Goal: Information Seeking & Learning: Learn about a topic

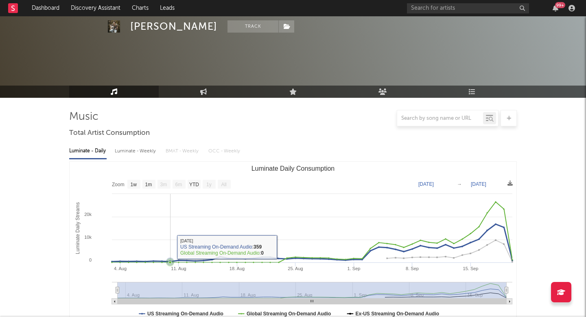
select select "1w"
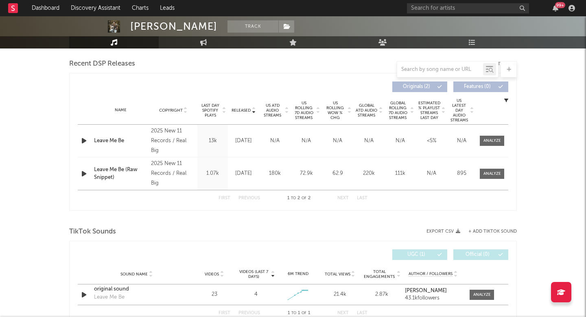
scroll to position [279, 0]
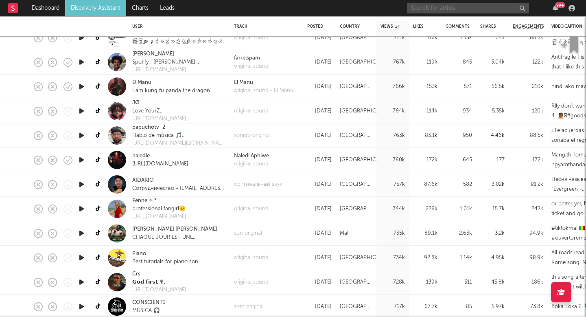
click at [422, 7] on input "text" at bounding box center [468, 8] width 122 height 10
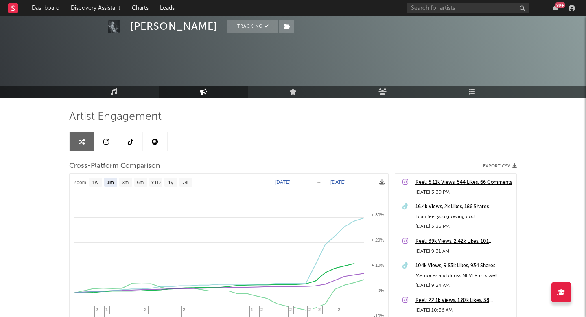
select select "1m"
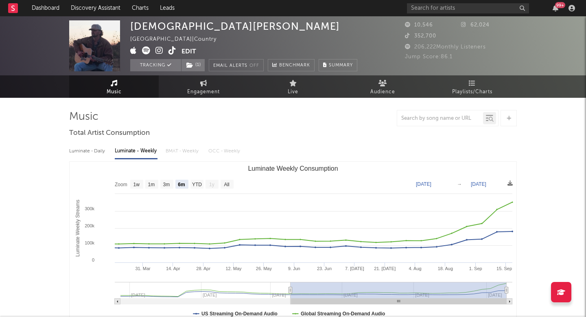
select select "6m"
click at [197, 89] on span "Engagement" at bounding box center [203, 92] width 33 height 10
select select "1w"
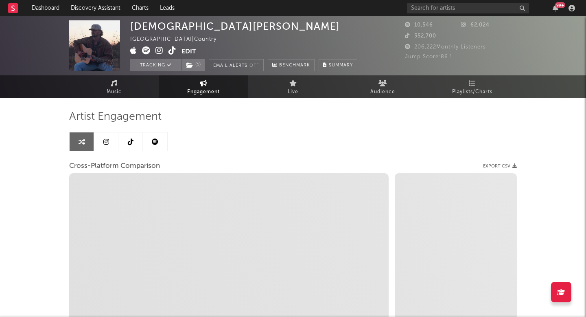
click at [167, 50] on span at bounding box center [155, 51] width 51 height 10
click at [169, 51] on icon at bounding box center [173, 50] width 8 height 8
select select "1m"
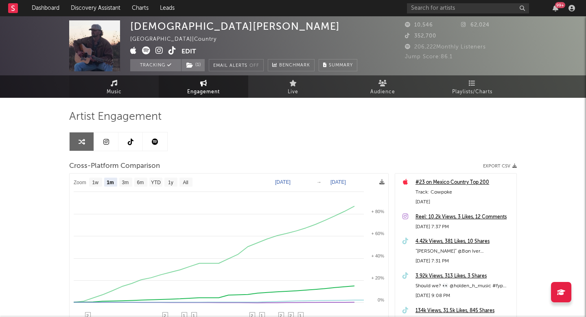
click at [118, 90] on span "Music" at bounding box center [114, 92] width 15 height 10
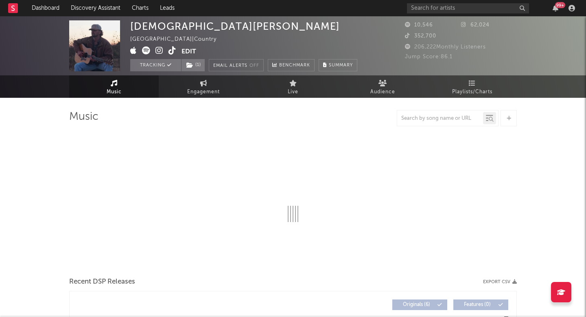
select select "6m"
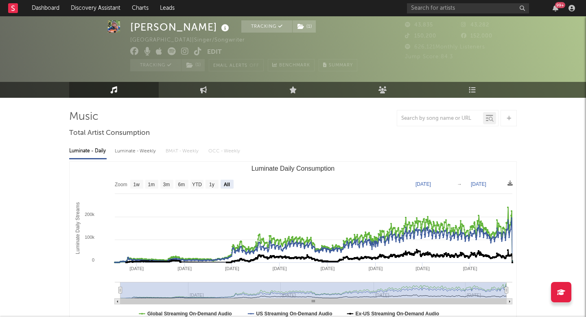
select select "All"
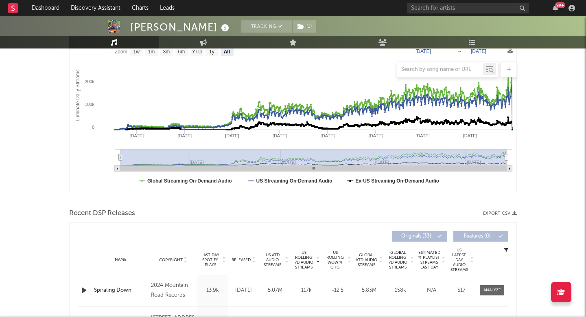
scroll to position [215, 0]
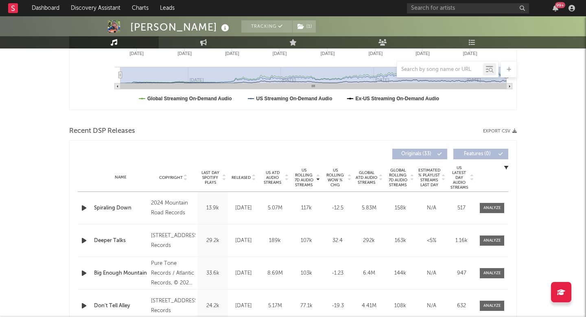
click at [234, 175] on span "Released" at bounding box center [241, 177] width 19 height 5
click at [174, 177] on span "Copyright" at bounding box center [171, 177] width 24 height 5
click at [240, 176] on span "Released" at bounding box center [241, 177] width 19 height 5
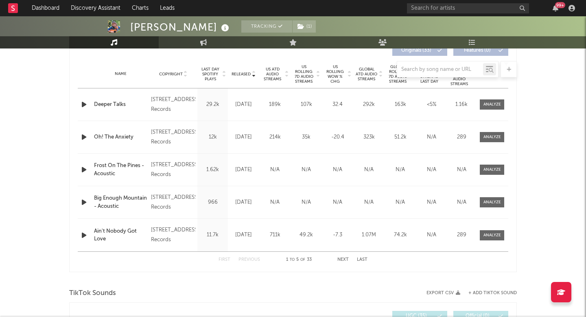
click at [340, 260] on button "Next" at bounding box center [342, 259] width 11 height 4
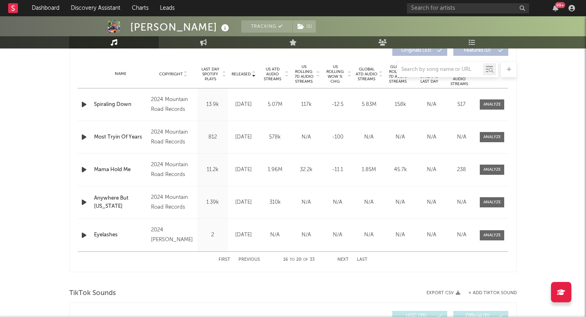
click at [340, 260] on button "Next" at bounding box center [342, 259] width 11 height 4
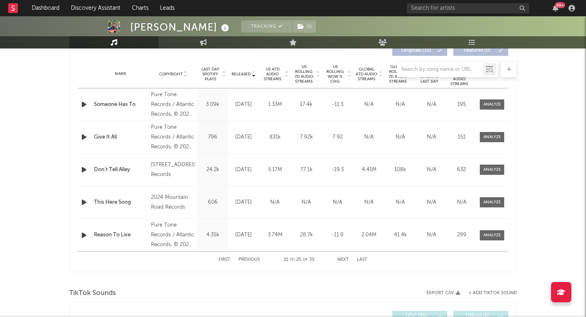
click at [340, 260] on button "Next" at bounding box center [342, 259] width 11 height 4
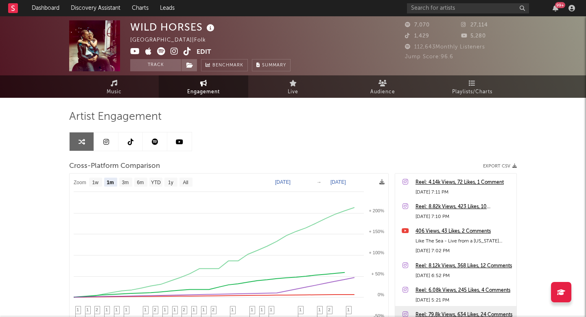
select select "1m"
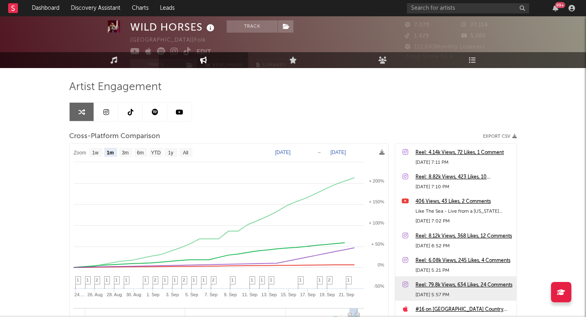
scroll to position [39, 0]
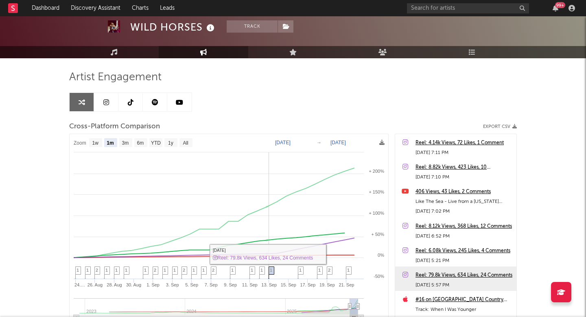
click at [271, 272] on span "1" at bounding box center [271, 269] width 2 height 5
click at [272, 271] on span "1" at bounding box center [271, 269] width 2 height 5
click at [417, 276] on div "Reel: 79.8k Views, 634 Likes, 24 Comments" at bounding box center [464, 275] width 97 height 10
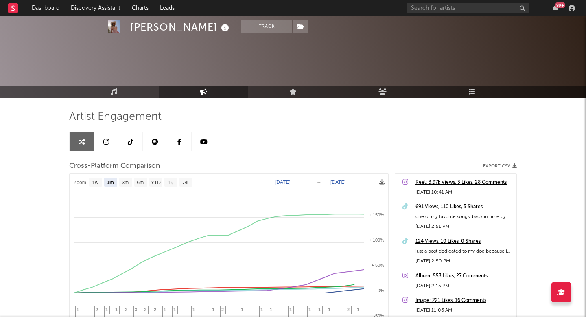
select select "1m"
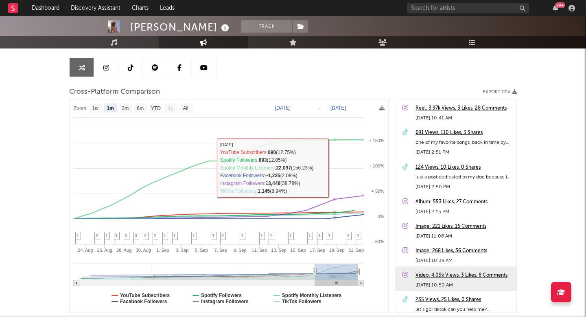
scroll to position [64, 0]
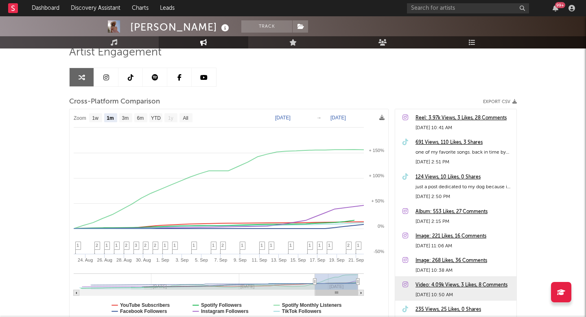
click at [107, 73] on link at bounding box center [106, 77] width 24 height 18
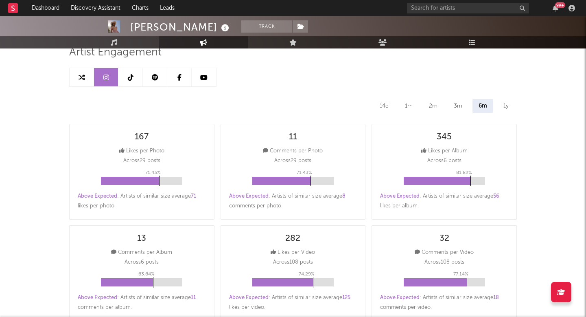
click at [131, 85] on link at bounding box center [130, 77] width 24 height 18
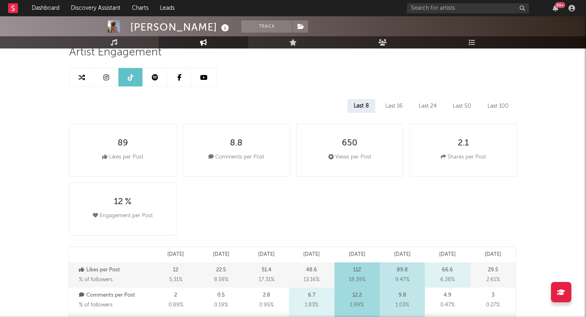
select select "1w"
click at [161, 78] on link at bounding box center [155, 77] width 24 height 18
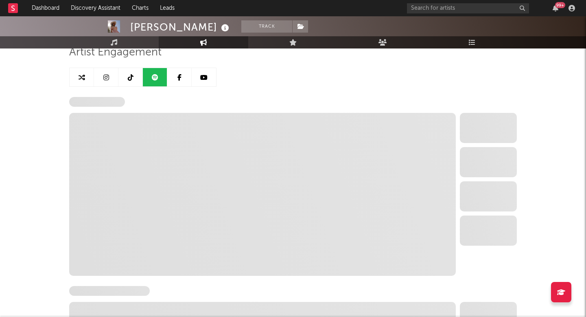
select select "6m"
select select "1w"
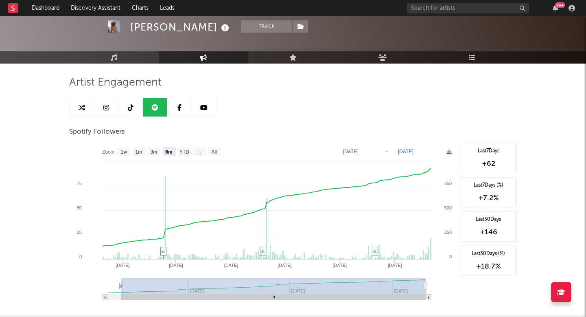
scroll to position [33, 0]
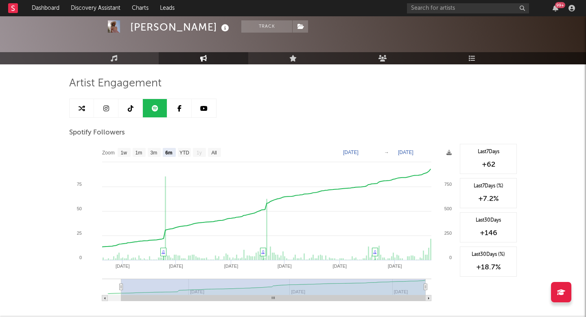
click at [76, 107] on link at bounding box center [82, 108] width 24 height 18
select select "1m"
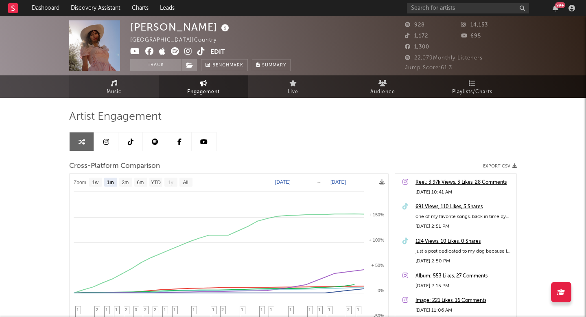
click at [118, 88] on span "Music" at bounding box center [114, 92] width 15 height 10
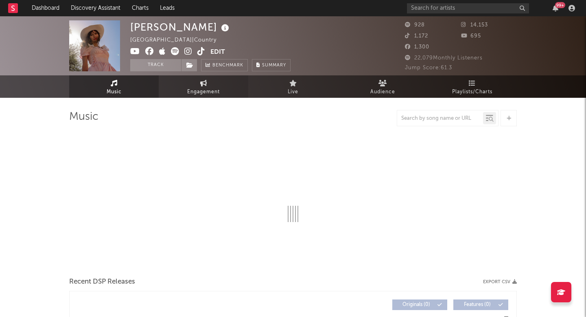
select select "1w"
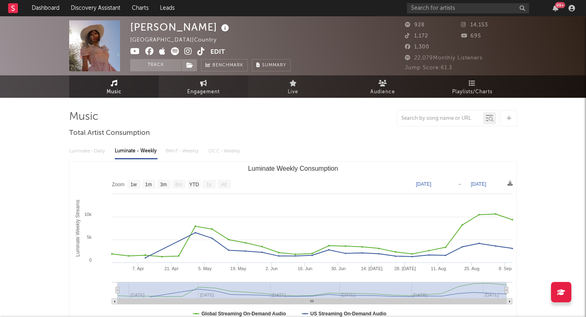
click at [210, 94] on span "Engagement" at bounding box center [203, 92] width 33 height 10
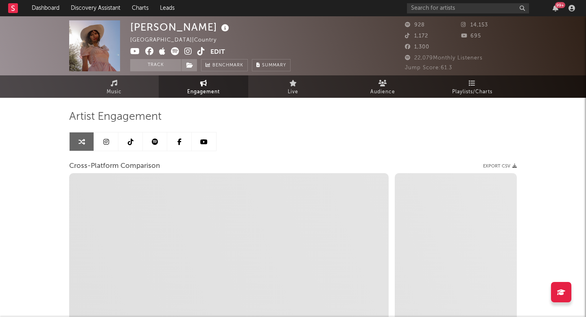
select select "1w"
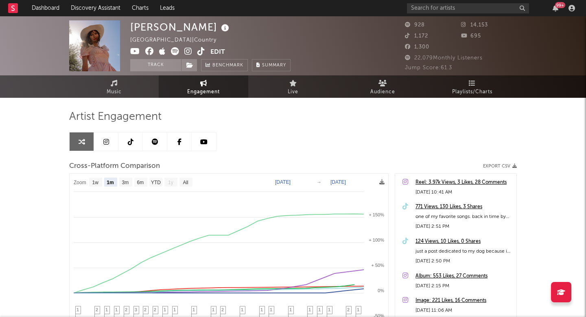
click at [131, 146] on link at bounding box center [130, 141] width 24 height 18
select select "1w"
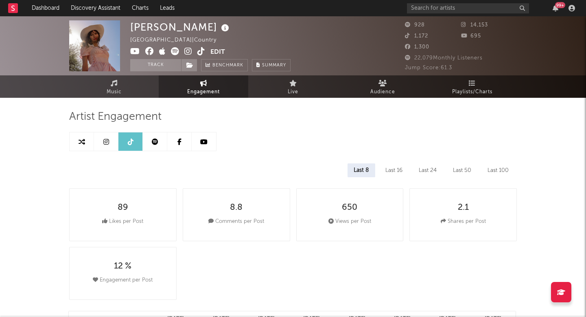
click at [110, 142] on link at bounding box center [106, 141] width 24 height 18
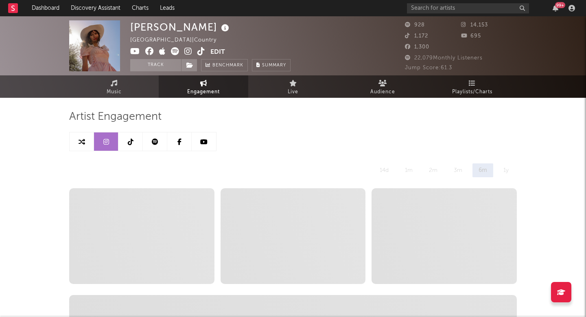
select select "6m"
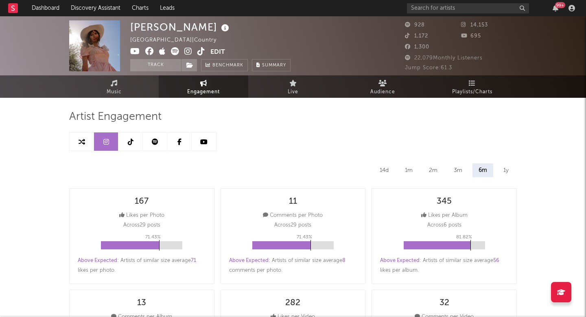
click at [134, 141] on link at bounding box center [130, 141] width 24 height 18
select select "1w"
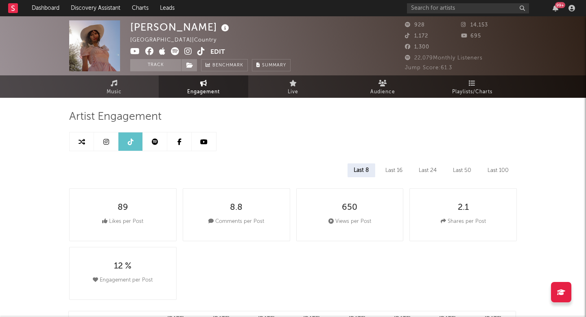
click at [83, 146] on link at bounding box center [82, 141] width 24 height 18
select select "1m"
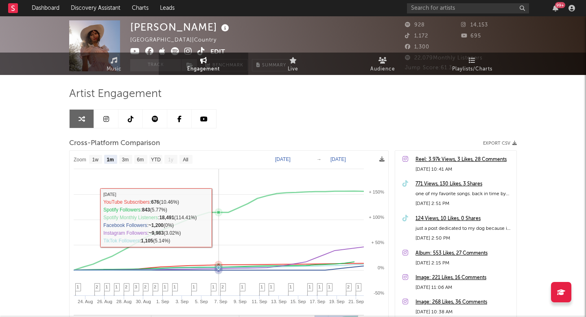
scroll to position [46, 0]
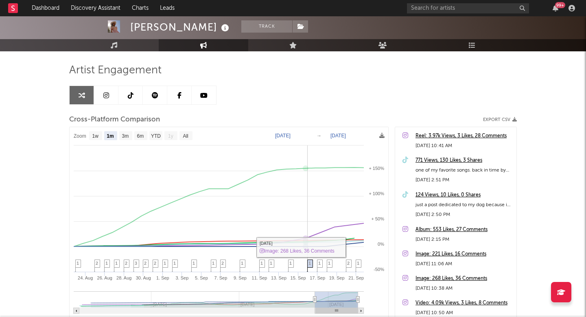
click at [309, 261] on span "1" at bounding box center [310, 263] width 2 height 5
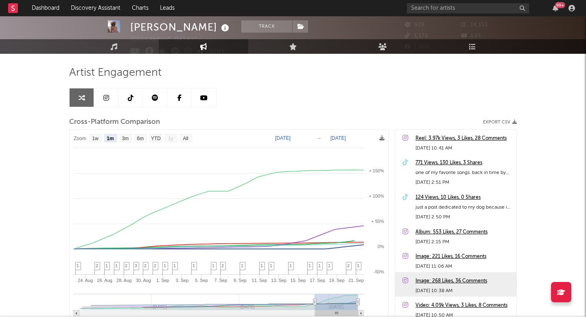
scroll to position [0, 0]
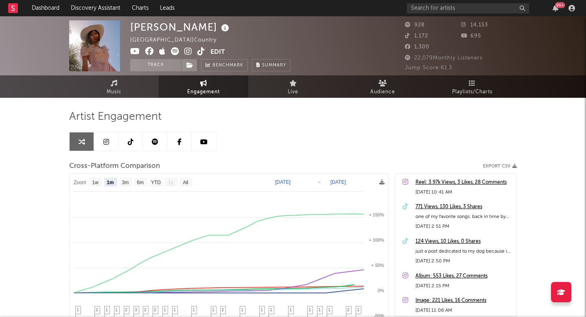
click at [188, 49] on icon at bounding box center [188, 51] width 8 height 8
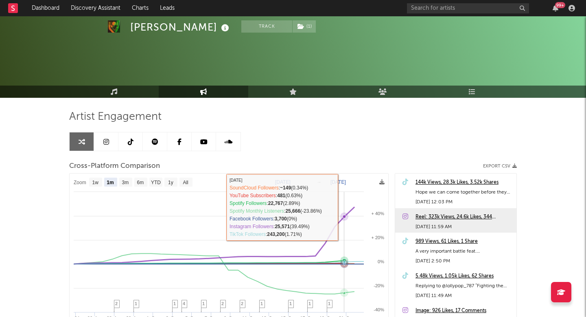
select select "1m"
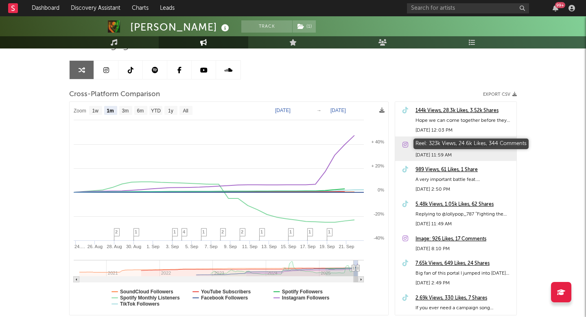
click at [433, 141] on div "Reel: 323k Views, 24.6k Likes, 344 Comments" at bounding box center [464, 145] width 97 height 10
click at [162, 69] on link at bounding box center [155, 70] width 24 height 18
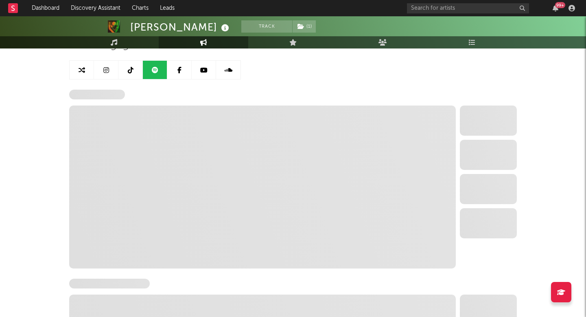
select select "6m"
select select "1w"
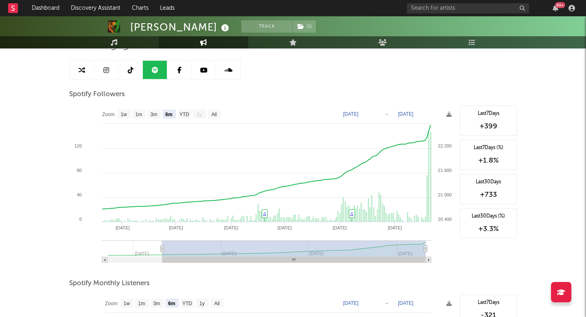
click at [131, 67] on icon at bounding box center [131, 70] width 6 height 7
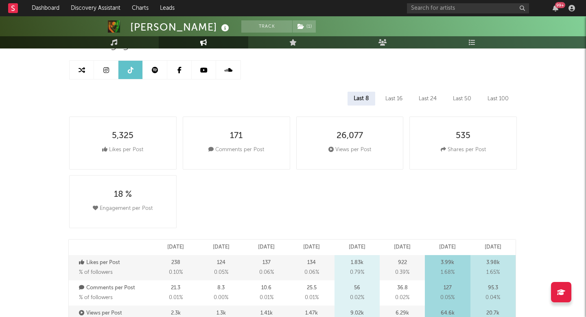
select select "6m"
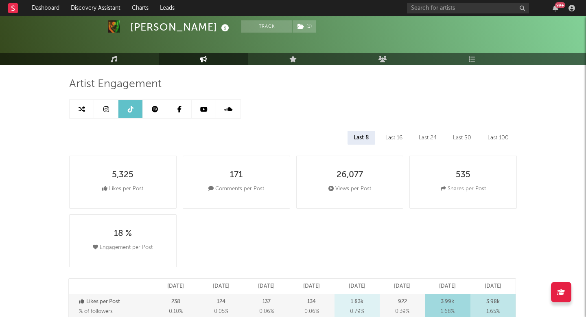
scroll to position [26, 0]
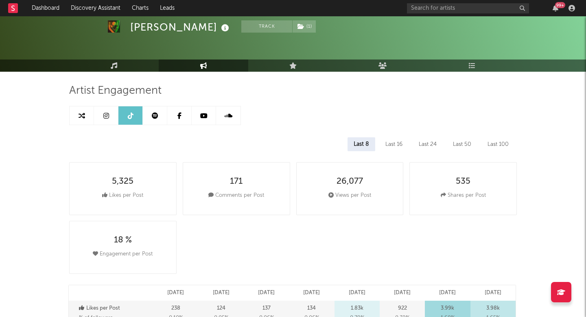
click at [107, 107] on link at bounding box center [106, 115] width 24 height 18
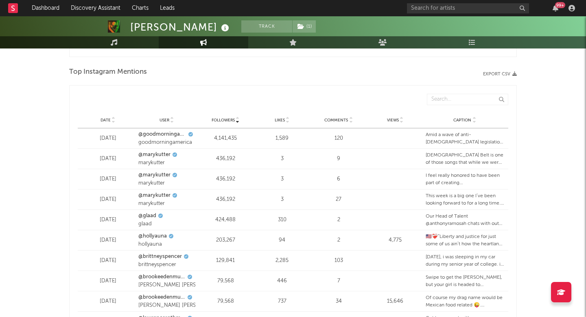
select select "6m"
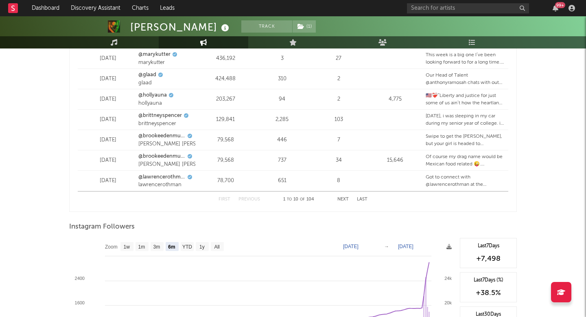
scroll to position [1229, 0]
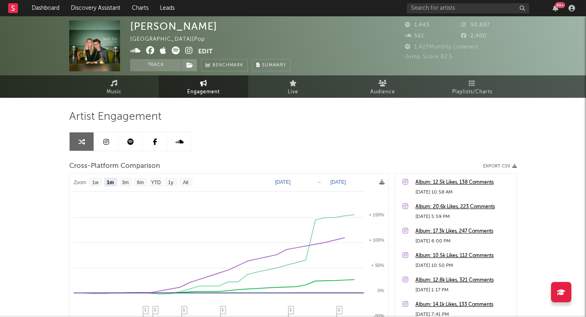
select select "1m"
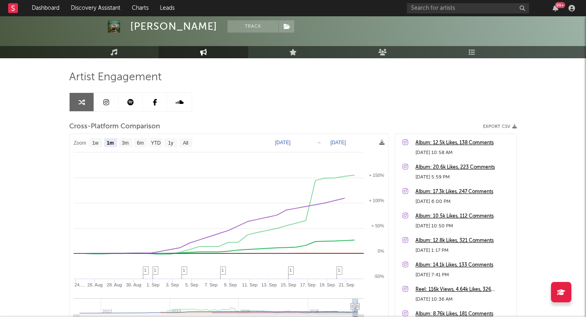
scroll to position [42, 0]
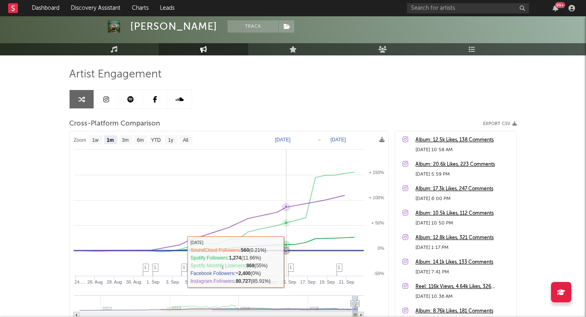
click at [289, 269] on span "1" at bounding box center [290, 267] width 2 height 5
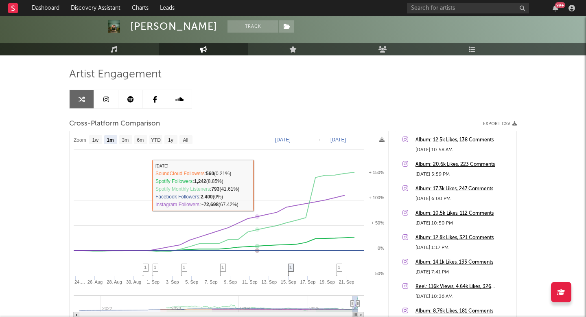
scroll to position [0, 0]
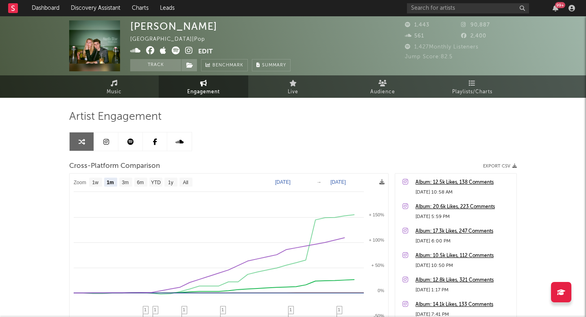
click at [187, 50] on icon at bounding box center [189, 50] width 8 height 8
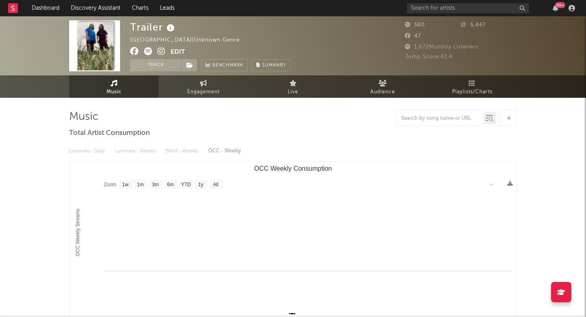
select select "1w"
click at [221, 88] on link "Engagement" at bounding box center [204, 86] width 90 height 22
select select "1w"
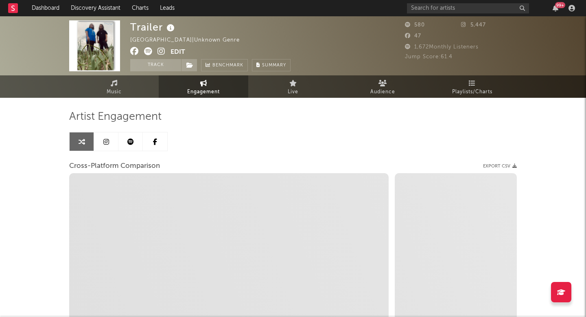
select select "1m"
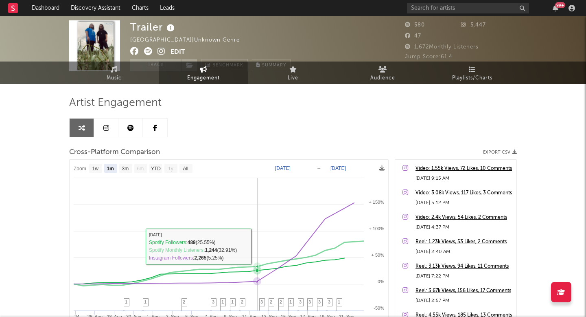
scroll to position [22, 0]
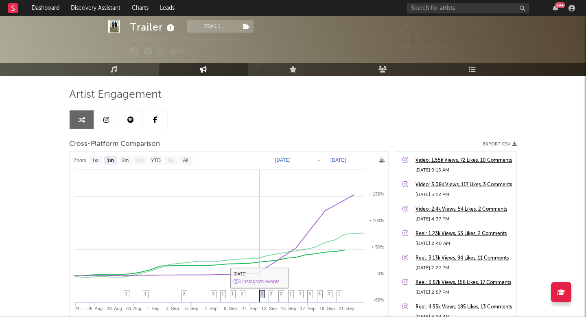
click at [264, 294] on icon at bounding box center [262, 296] width 6 height 13
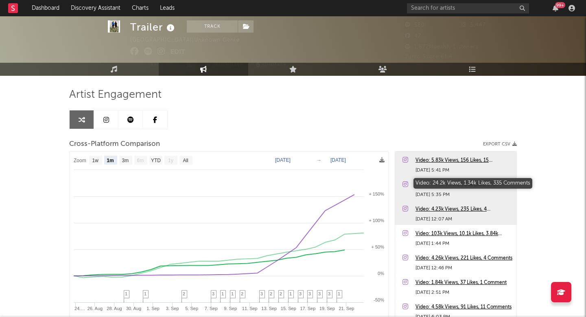
click at [440, 187] on div "Video: 24.2k Views, 1.34k Likes, 335 Comments" at bounding box center [464, 185] width 97 height 10
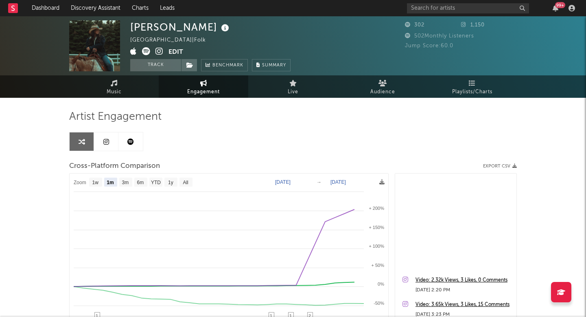
select select "1m"
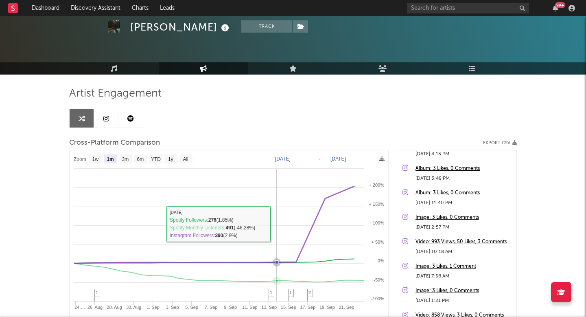
scroll to position [59, 0]
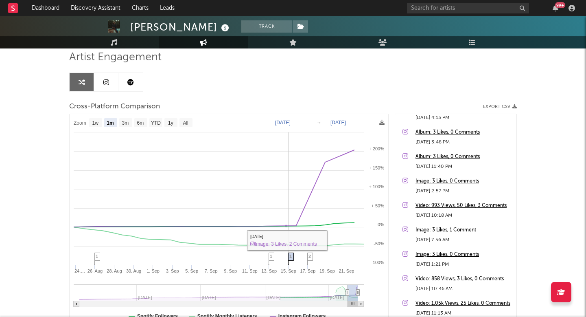
click at [290, 257] on span "1" at bounding box center [290, 256] width 2 height 5
click at [307, 262] on icon at bounding box center [310, 259] width 6 height 13
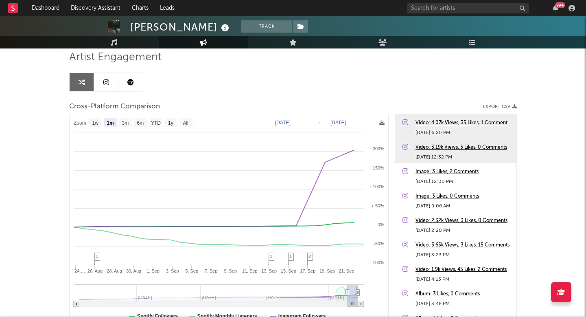
click at [449, 149] on div "Video: 3.19k Views, 3 Likes, 0 Comments" at bounding box center [464, 147] width 97 height 10
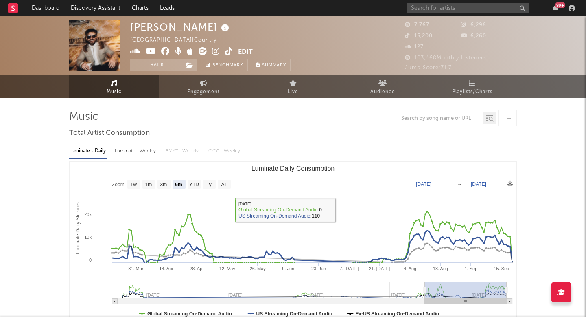
select select "6m"
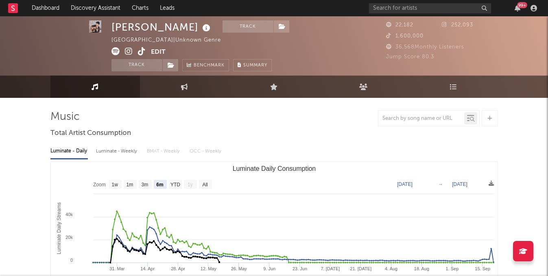
select select "6m"
select select "1w"
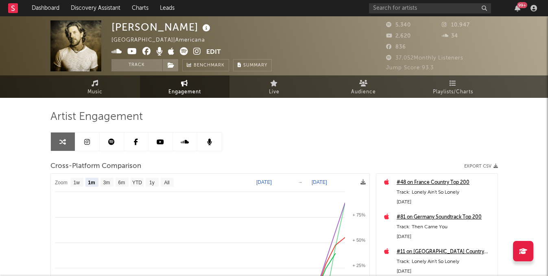
select select "1m"
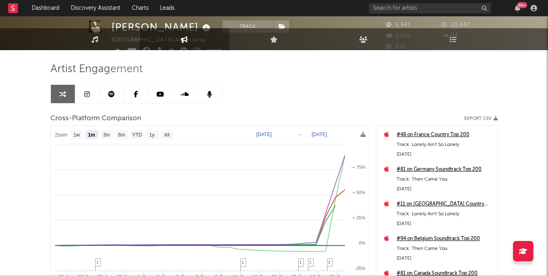
scroll to position [64, 0]
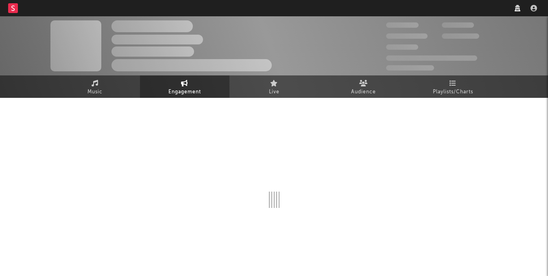
scroll to position [9, 0]
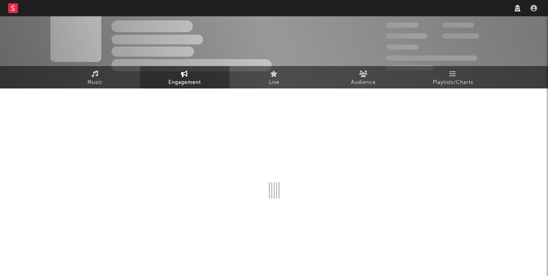
select select "1w"
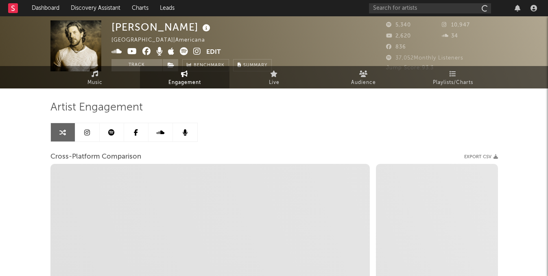
select select "1m"
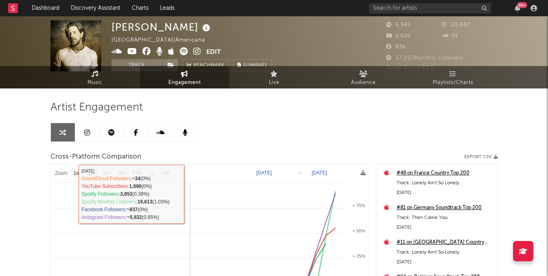
select select "1m"
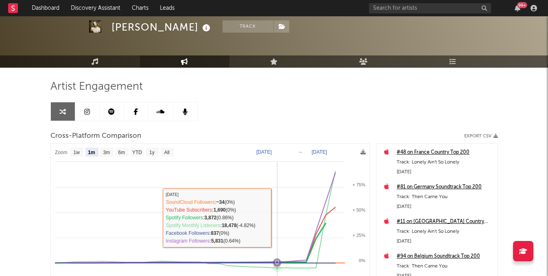
scroll to position [47, 0]
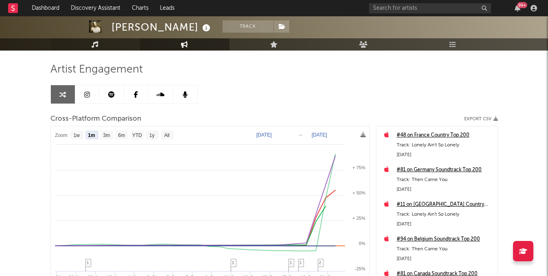
click at [105, 40] on link "Music" at bounding box center [95, 44] width 90 height 12
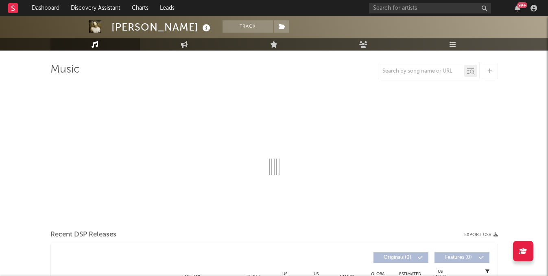
select select "6m"
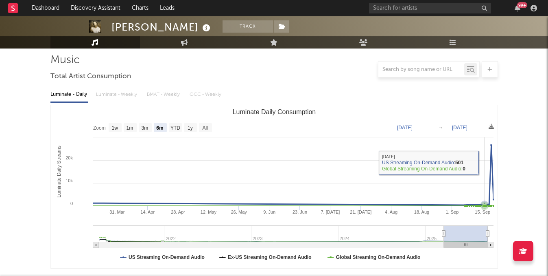
scroll to position [63, 0]
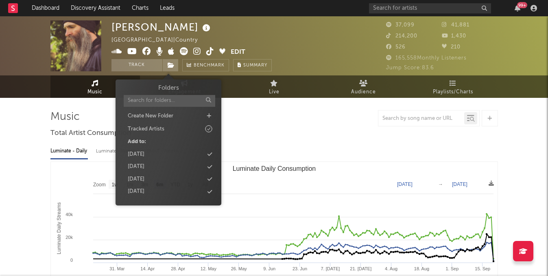
select select "6m"
click at [283, 112] on div at bounding box center [274, 118] width 448 height 16
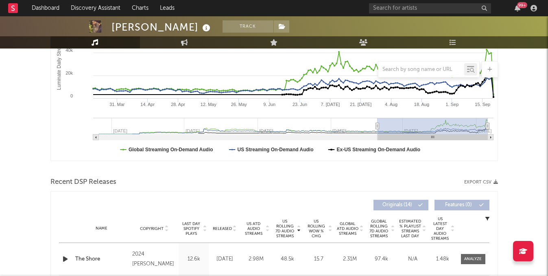
scroll to position [169, 0]
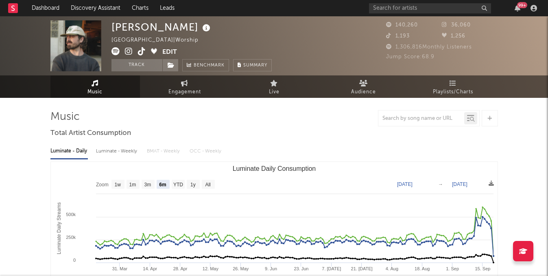
select select "6m"
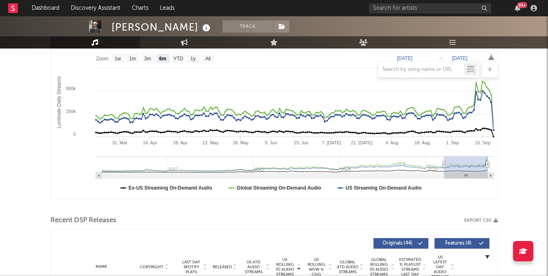
scroll to position [72, 0]
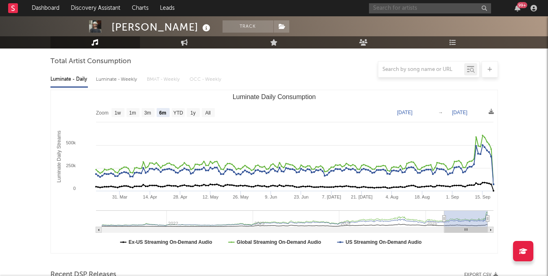
click at [460, 9] on input "text" at bounding box center [430, 8] width 122 height 10
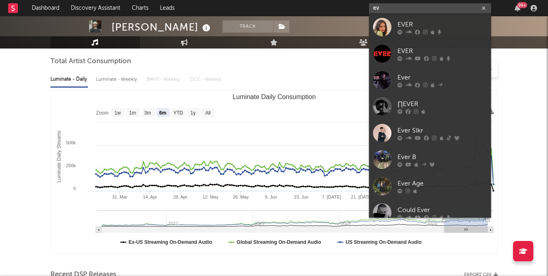
type input "e"
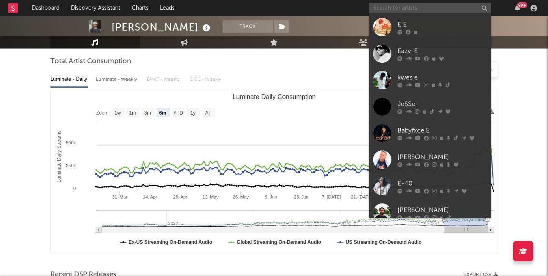
type input "g"
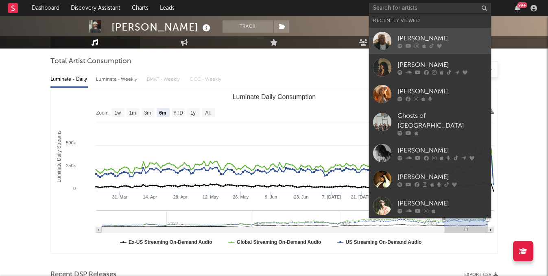
click at [433, 41] on div "[PERSON_NAME]" at bounding box center [443, 38] width 90 height 10
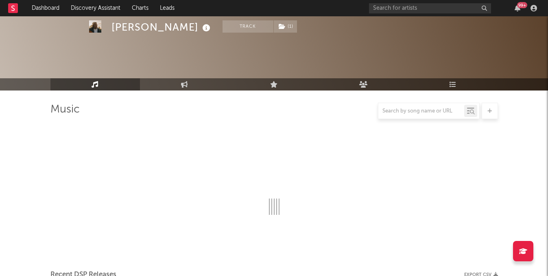
scroll to position [72, 0]
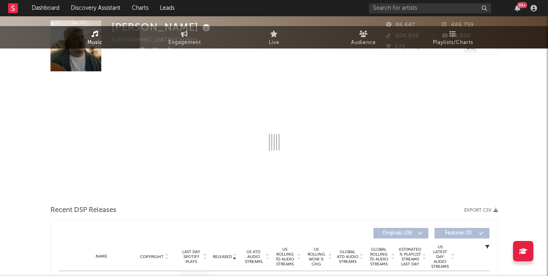
select select "6m"
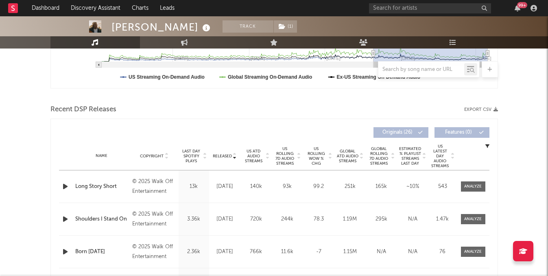
scroll to position [281, 0]
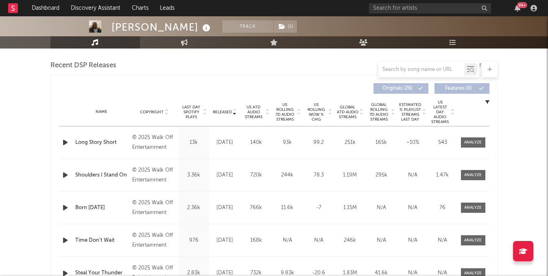
click at [225, 111] on span "Released" at bounding box center [222, 112] width 19 height 5
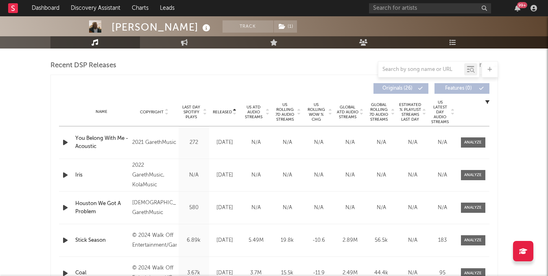
click at [225, 111] on span "Released" at bounding box center [222, 112] width 19 height 5
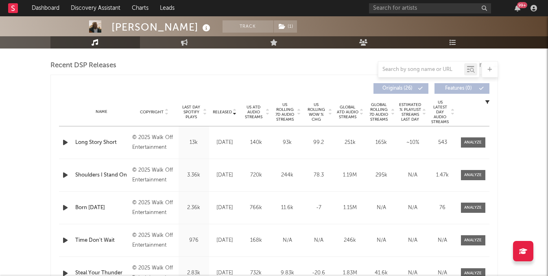
click at [225, 111] on span "Released" at bounding box center [222, 112] width 19 height 5
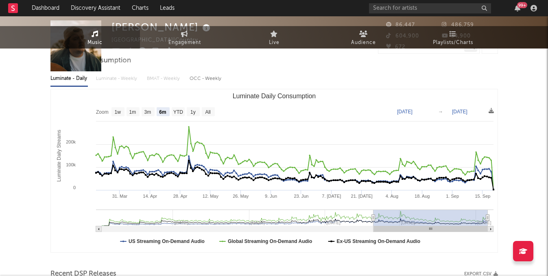
scroll to position [0, 0]
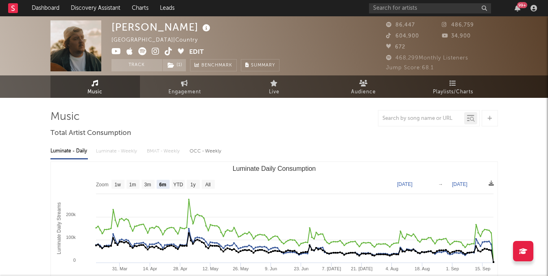
click at [168, 52] on icon at bounding box center [169, 51] width 8 height 8
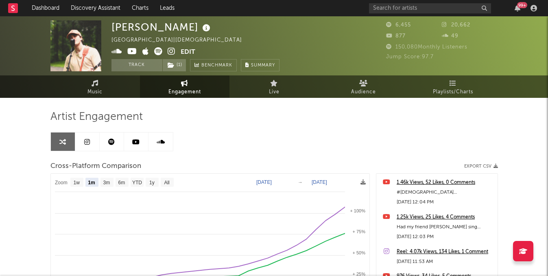
select select "1m"
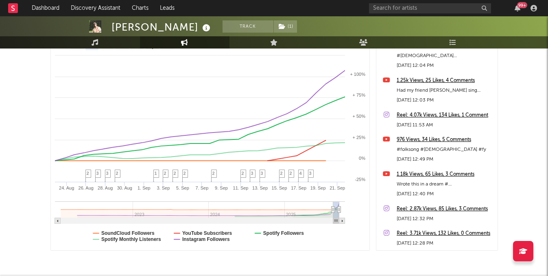
scroll to position [138, 0]
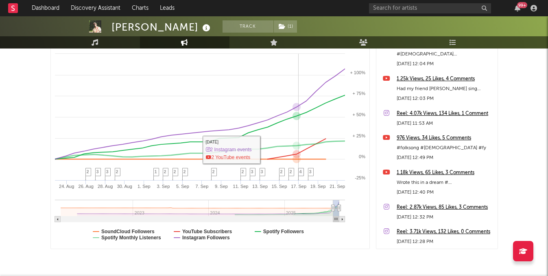
click at [306, 184] on text "17. Sep" at bounding box center [298, 186] width 15 height 5
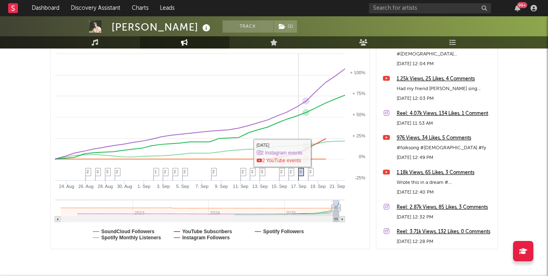
click at [302, 175] on icon at bounding box center [301, 174] width 6 height 13
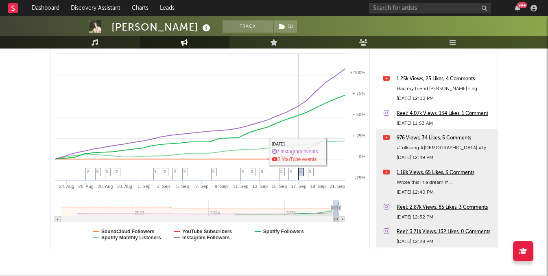
scroll to position [94, 0]
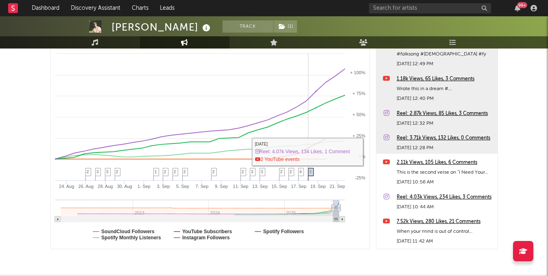
click at [309, 171] on span "3" at bounding box center [310, 171] width 2 height 5
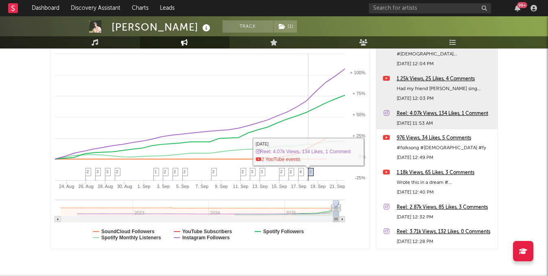
click at [304, 171] on rect at bounding box center [210, 141] width 319 height 213
click at [301, 173] on span "4" at bounding box center [301, 171] width 2 height 5
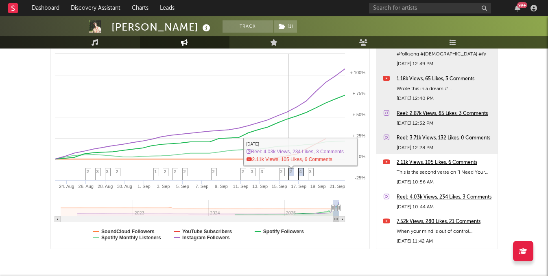
click at [293, 171] on icon at bounding box center [291, 174] width 6 height 13
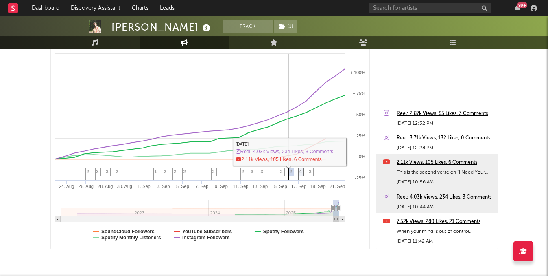
scroll to position [212, 0]
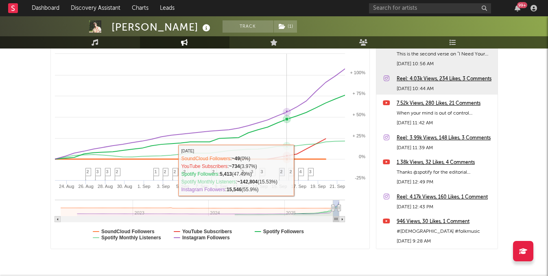
click at [285, 171] on rect at bounding box center [210, 141] width 319 height 213
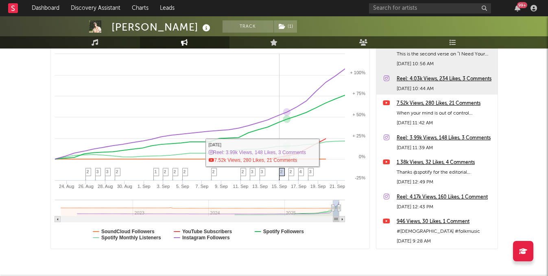
click at [282, 170] on span "2" at bounding box center [282, 171] width 2 height 5
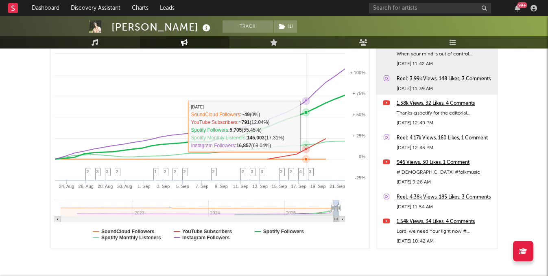
scroll to position [133, 0]
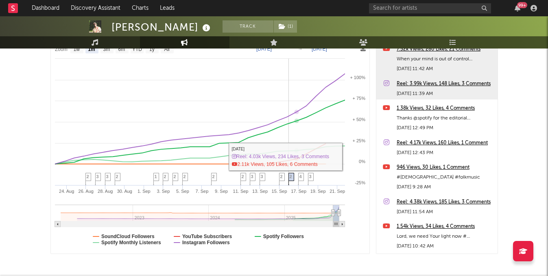
click at [291, 175] on span "2" at bounding box center [291, 176] width 2 height 5
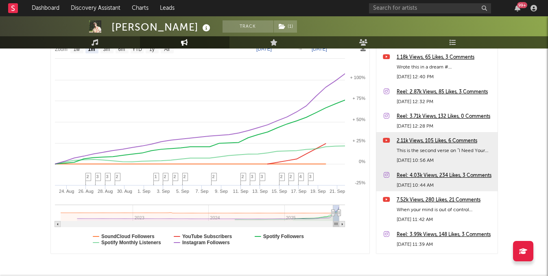
scroll to position [106, 0]
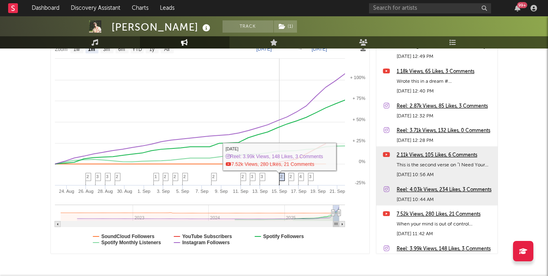
click at [281, 174] on span "2" at bounding box center [282, 176] width 2 height 5
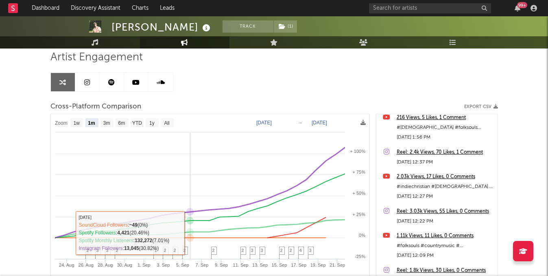
scroll to position [0, 0]
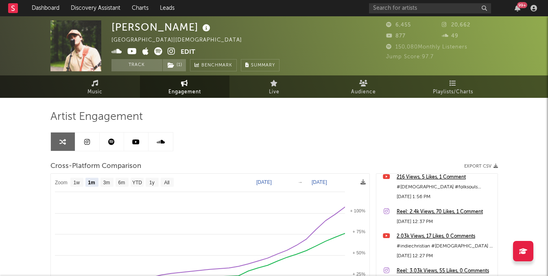
click at [105, 140] on link at bounding box center [112, 141] width 24 height 18
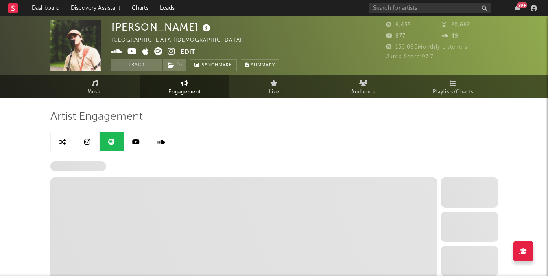
select select "6m"
select select "1w"
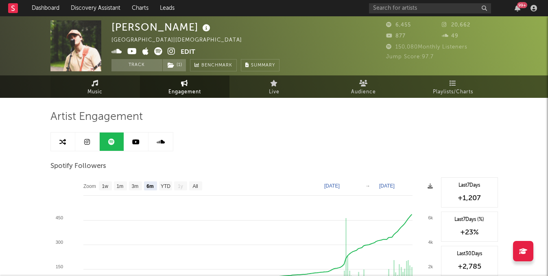
click at [92, 83] on icon at bounding box center [95, 83] width 7 height 7
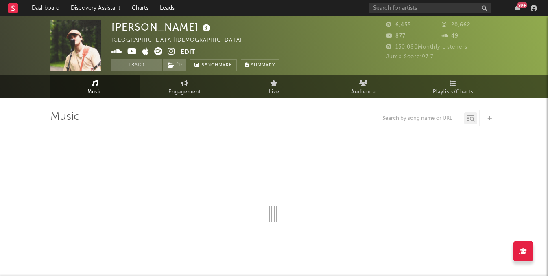
select select "1w"
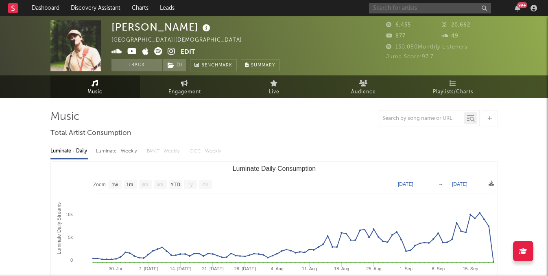
click at [406, 7] on input "text" at bounding box center [430, 8] width 122 height 10
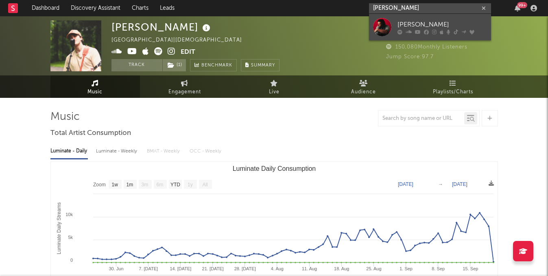
type input "[PERSON_NAME]"
click at [416, 26] on div "[PERSON_NAME]" at bounding box center [443, 25] width 90 height 10
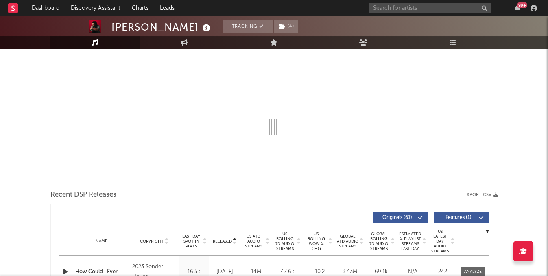
select select "6m"
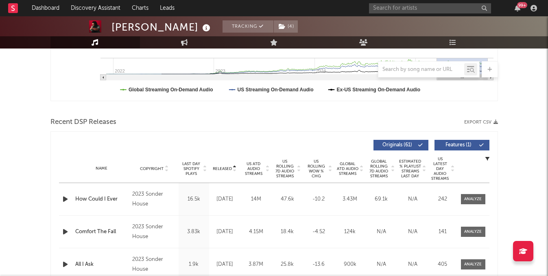
scroll to position [230, 0]
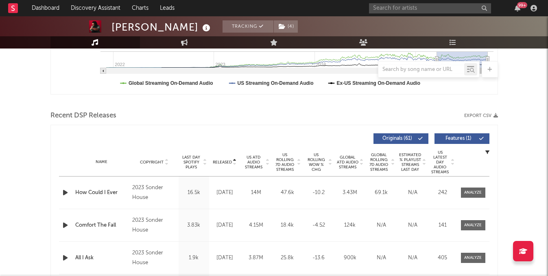
click at [223, 164] on span "Released" at bounding box center [222, 162] width 19 height 5
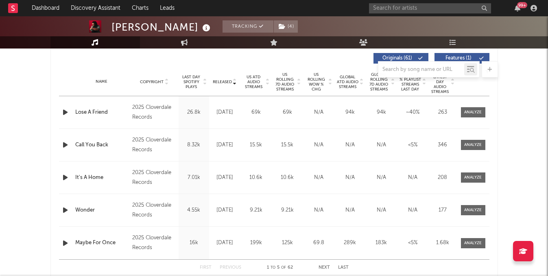
scroll to position [289, 0]
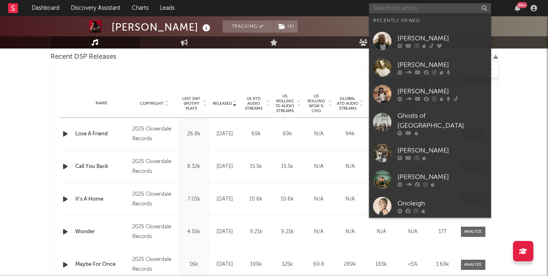
click at [392, 4] on input "text" at bounding box center [430, 8] width 122 height 10
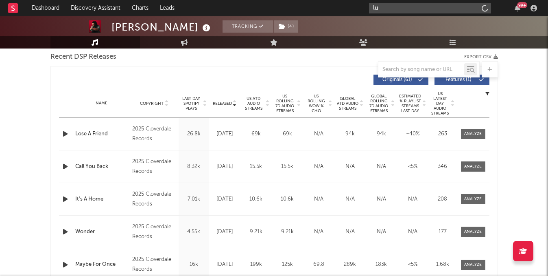
type input "l"
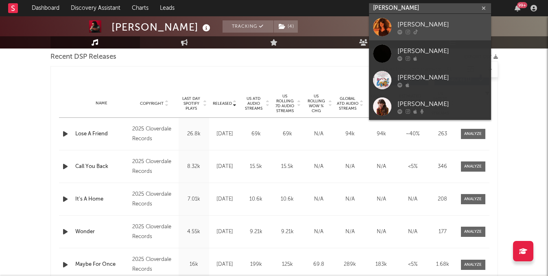
type input "lydia kenn"
click at [434, 26] on div "[PERSON_NAME]" at bounding box center [443, 25] width 90 height 10
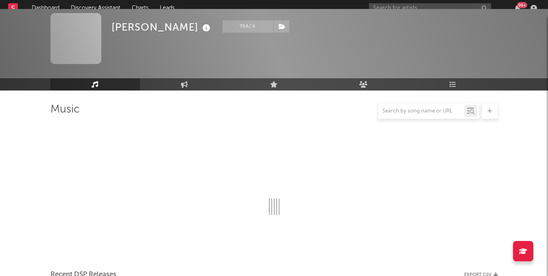
scroll to position [289, 0]
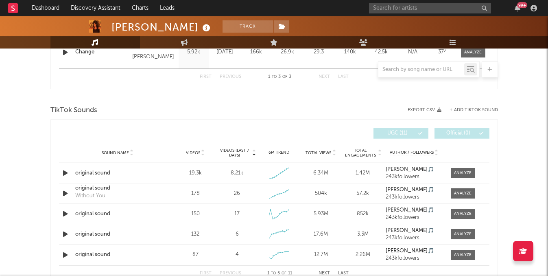
select select "1w"
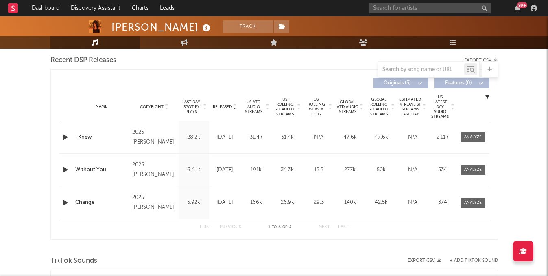
scroll to position [272, 0]
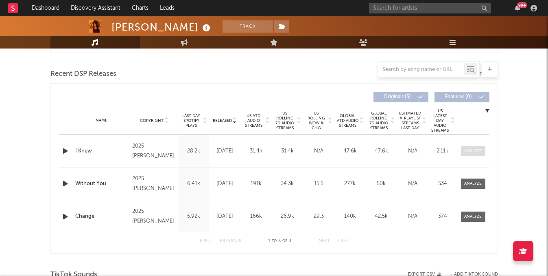
click at [468, 152] on div at bounding box center [474, 151] width 18 height 6
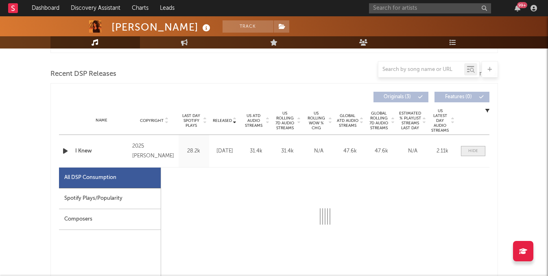
select select "1w"
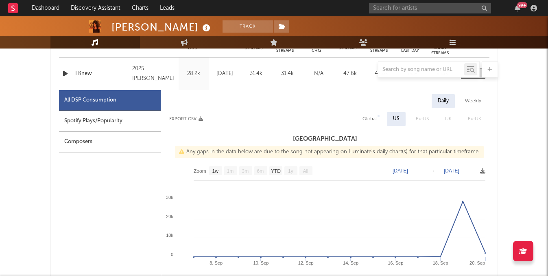
scroll to position [379, 0]
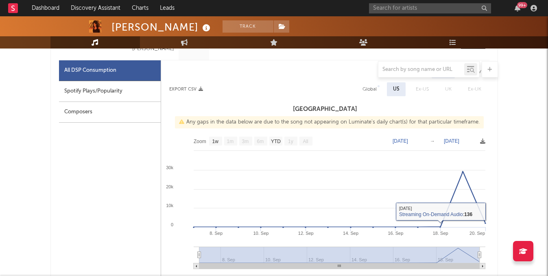
click at [374, 87] on div "Global" at bounding box center [370, 89] width 14 height 10
select select "1w"
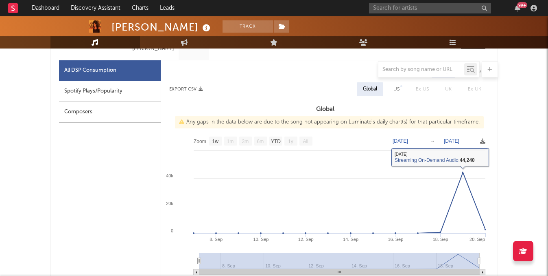
click at [394, 85] on div "US" at bounding box center [397, 89] width 18 height 14
select select "1w"
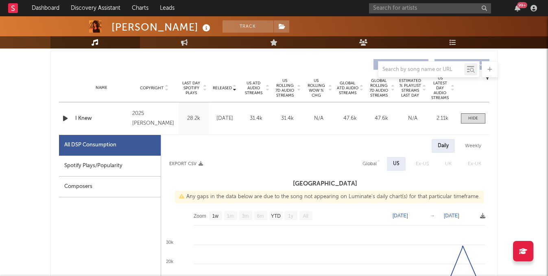
scroll to position [311, 0]
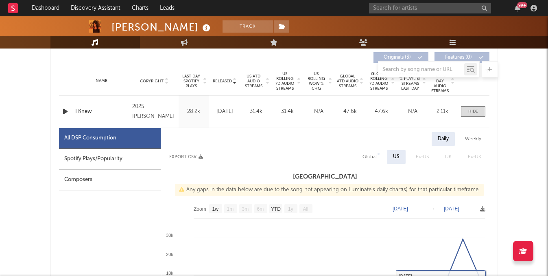
click at [368, 152] on div "Global" at bounding box center [370, 157] width 14 height 10
select select "1w"
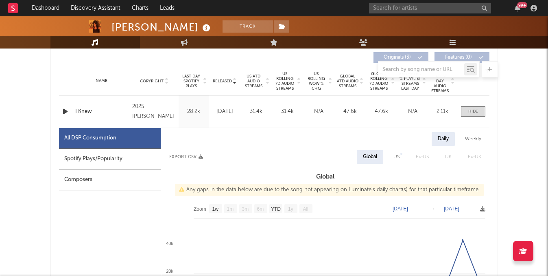
click at [394, 154] on div "US" at bounding box center [397, 157] width 18 height 14
select select "1w"
click at [112, 151] on div "Spotify Plays/Popularity" at bounding box center [110, 159] width 102 height 21
select select "1w"
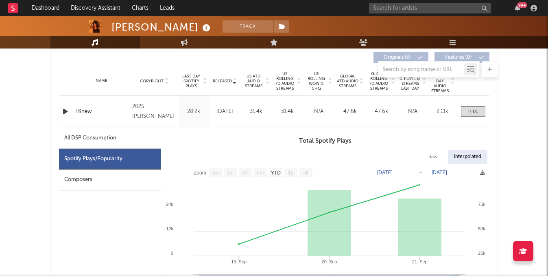
click at [153, 142] on div "All DSP Consumption" at bounding box center [110, 138] width 102 height 21
select select "1w"
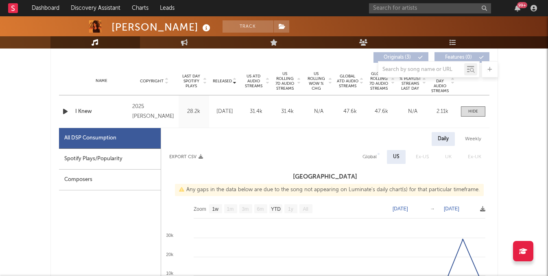
click at [378, 156] on div "Global" at bounding box center [370, 157] width 26 height 14
select select "1w"
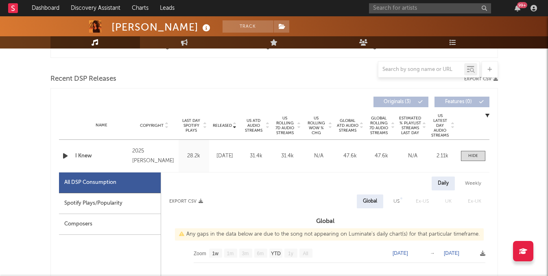
scroll to position [282, 0]
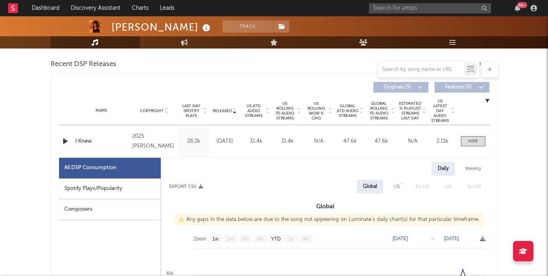
click at [396, 193] on div "US" at bounding box center [397, 187] width 18 height 14
select select "1w"
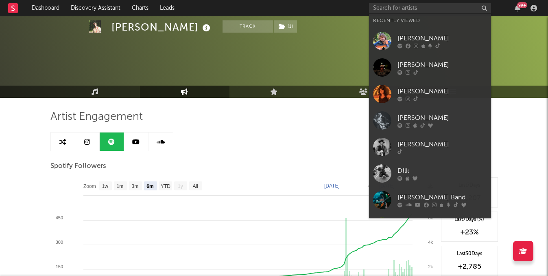
select select "6m"
select select "1w"
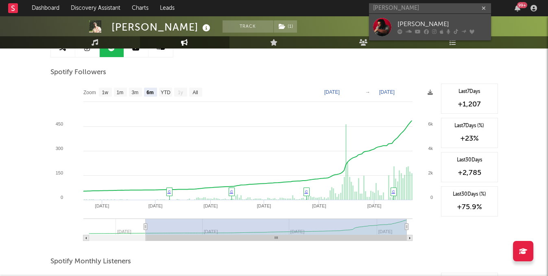
type input "[PERSON_NAME]"
click at [416, 24] on div "[PERSON_NAME]" at bounding box center [443, 25] width 90 height 10
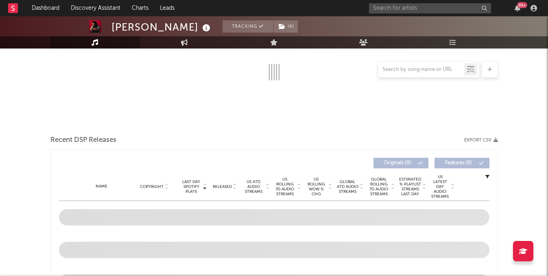
select select "6m"
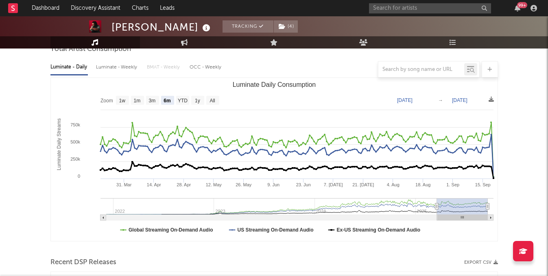
select select "6m"
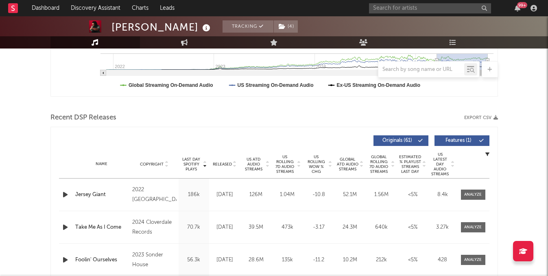
scroll to position [234, 0]
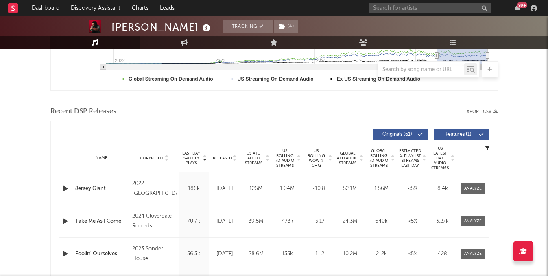
click at [260, 154] on span "US ATD Audio Streams" at bounding box center [254, 158] width 22 height 15
click at [228, 156] on span "Released" at bounding box center [222, 158] width 19 height 5
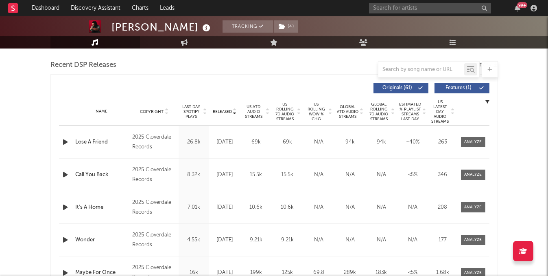
scroll to position [291, 0]
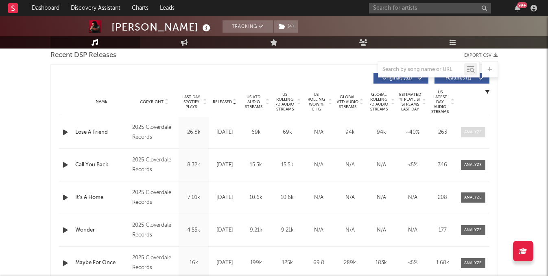
click at [465, 129] on div at bounding box center [474, 132] width 18 height 6
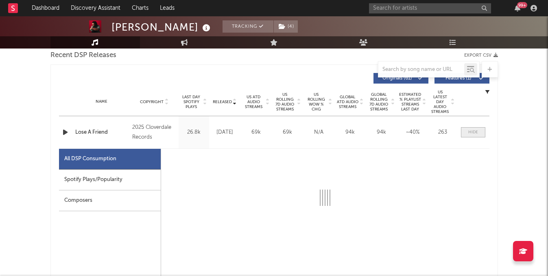
select select "1w"
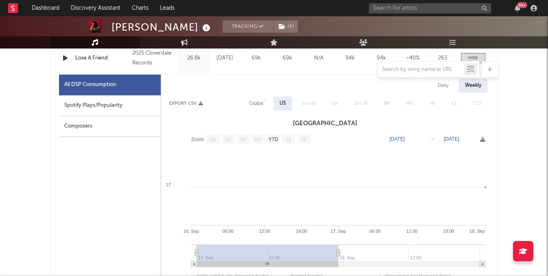
scroll to position [361, 0]
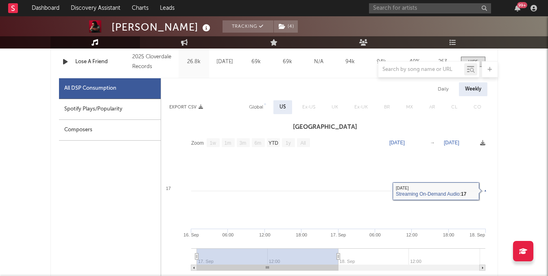
click at [106, 102] on div "Spotify Plays/Popularity" at bounding box center [110, 109] width 102 height 21
select select "1w"
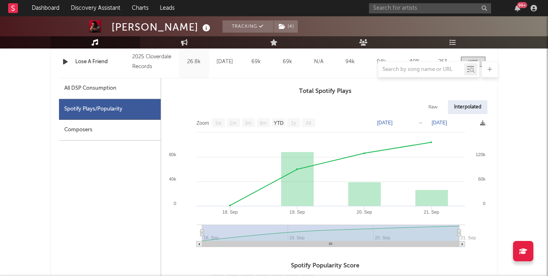
click at [132, 86] on div "All DSP Consumption" at bounding box center [110, 88] width 102 height 21
select select "1w"
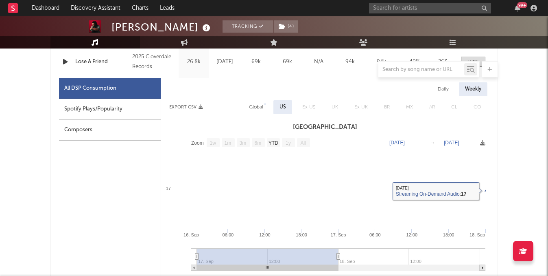
click at [446, 92] on div "Daily" at bounding box center [443, 89] width 23 height 14
select select "1w"
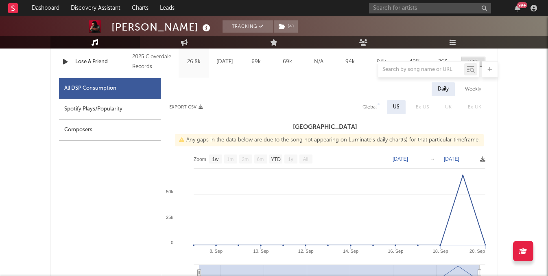
click at [482, 84] on div "Weekly" at bounding box center [473, 89] width 28 height 14
select select "1w"
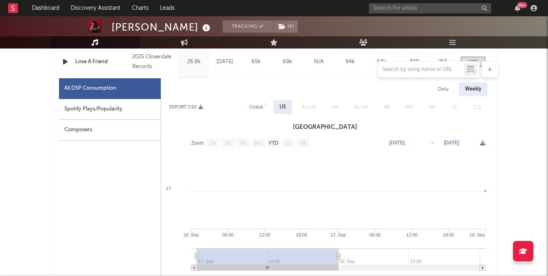
click at [443, 90] on div "Daily" at bounding box center [443, 89] width 23 height 14
select select "1w"
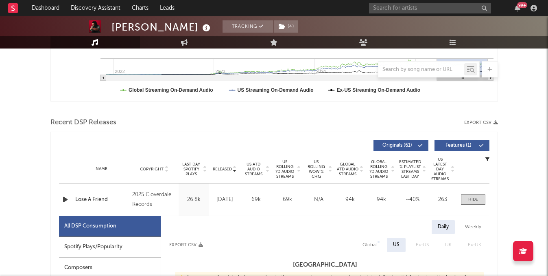
scroll to position [224, 0]
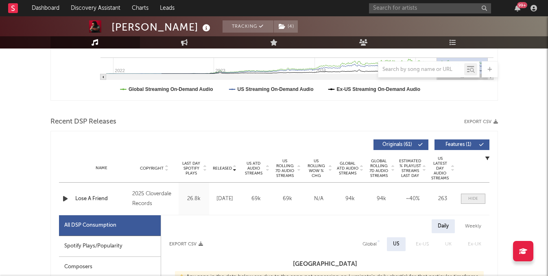
click at [463, 200] on span at bounding box center [473, 198] width 24 height 10
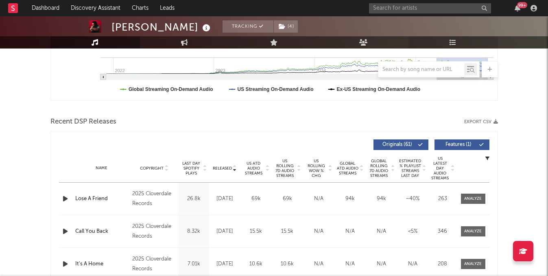
click at [457, 47] on link "Playlists/Charts" at bounding box center [454, 42] width 90 height 12
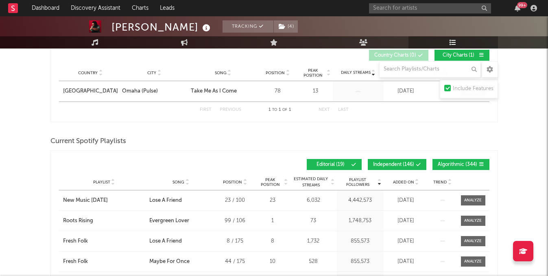
scroll to position [165, 0]
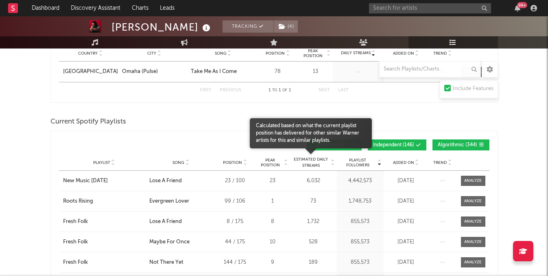
click at [320, 160] on span "Estimated Daily Streams" at bounding box center [311, 162] width 38 height 12
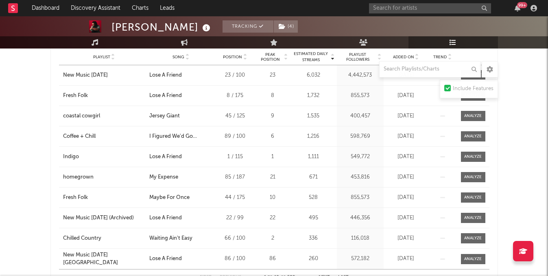
scroll to position [0, 0]
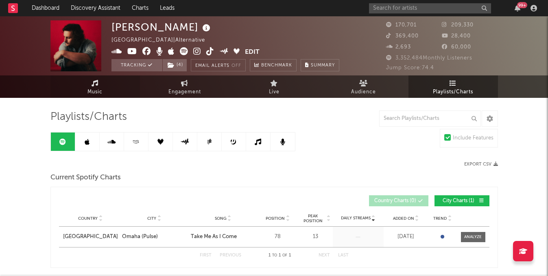
click at [109, 84] on link "Music" at bounding box center [95, 86] width 90 height 22
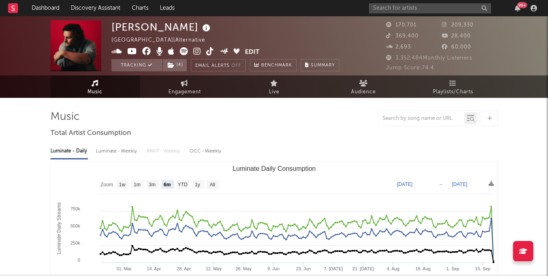
click at [184, 52] on icon at bounding box center [184, 51] width 8 height 8
click at [106, 90] on link "Music" at bounding box center [95, 86] width 90 height 22
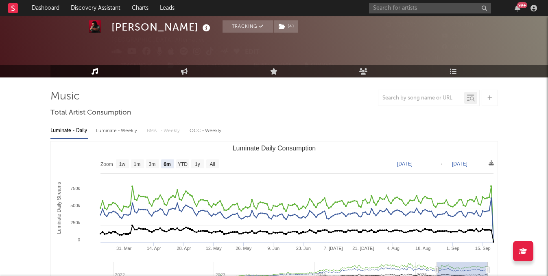
scroll to position [24, 0]
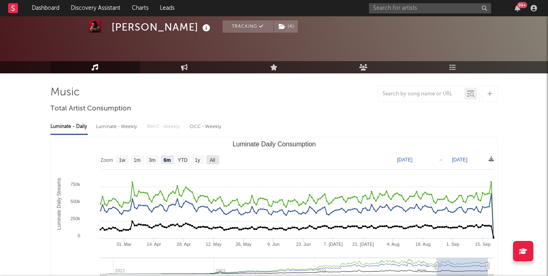
click at [215, 156] on rect "Luminate Daily Consumption" at bounding box center [212, 159] width 13 height 9
select select "All"
type input "2021-12-05"
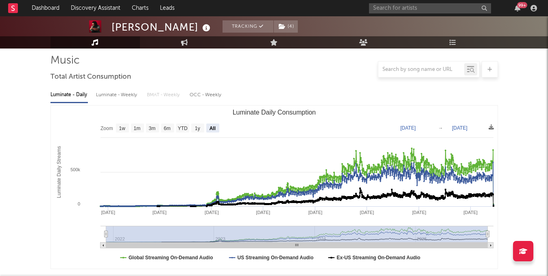
scroll to position [68, 0]
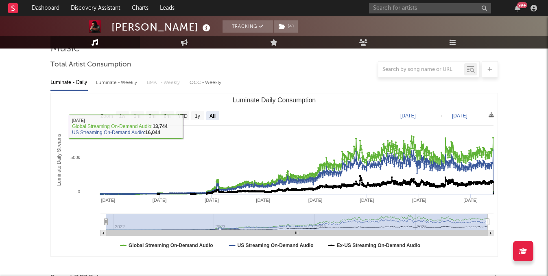
click at [121, 79] on div "Luminate - Weekly" at bounding box center [117, 83] width 43 height 14
select select "6m"
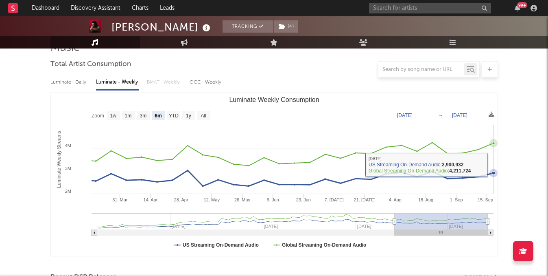
scroll to position [72, 0]
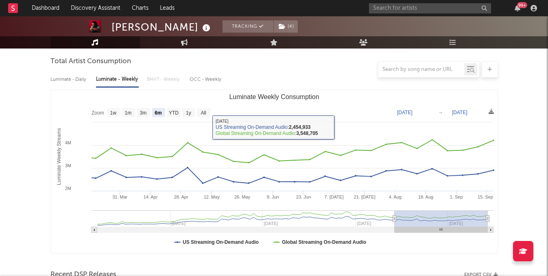
click at [61, 83] on div "Luminate - Daily" at bounding box center [68, 79] width 37 height 14
select select "6m"
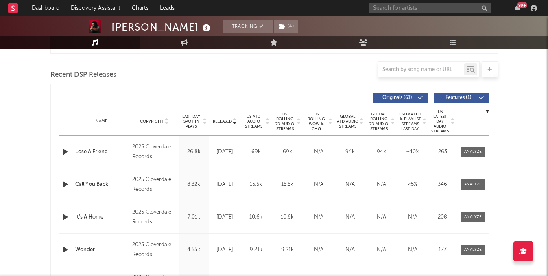
scroll to position [296, 0]
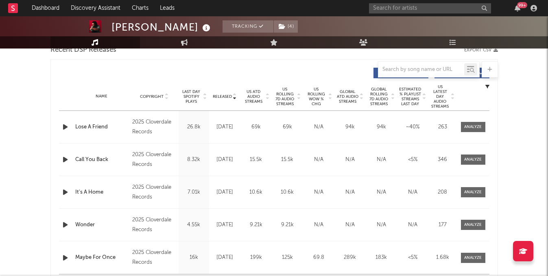
click at [257, 99] on span "US ATD Audio Streams" at bounding box center [254, 96] width 22 height 15
click at [260, 98] on span "US ATD Audio Streams" at bounding box center [254, 96] width 22 height 15
click at [281, 96] on span "US Rolling 7D Audio Streams" at bounding box center [285, 97] width 22 height 20
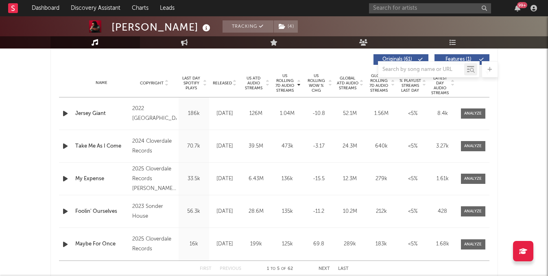
scroll to position [313, 0]
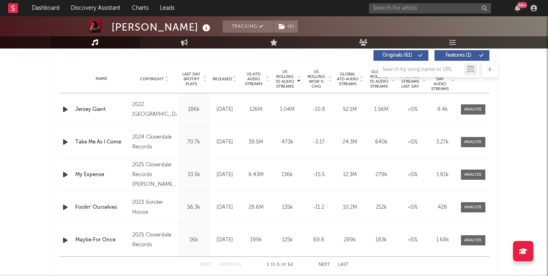
click at [256, 87] on div "Name Copyright Label Album Names Composer Names 7 Day Spotify Plays Last Day Sp…" at bounding box center [274, 79] width 431 height 28
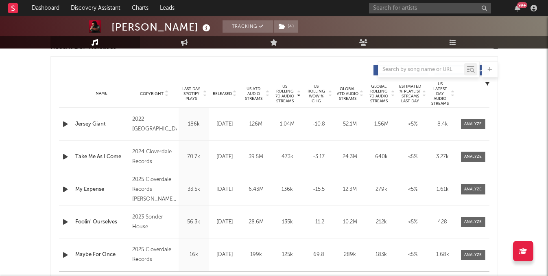
scroll to position [285, 0]
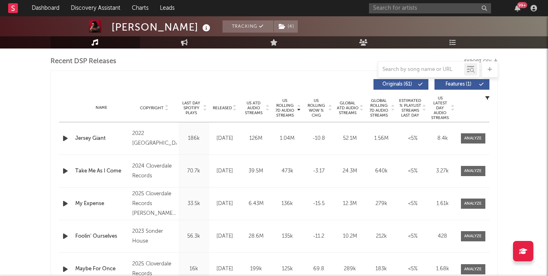
click at [446, 111] on span "US Latest Day Audio Streams" at bounding box center [441, 108] width 20 height 24
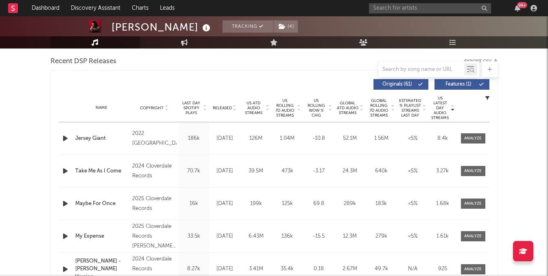
click at [195, 101] on span "Last Day Spotify Plays" at bounding box center [192, 108] width 22 height 15
click at [228, 106] on span "Released" at bounding box center [222, 107] width 19 height 5
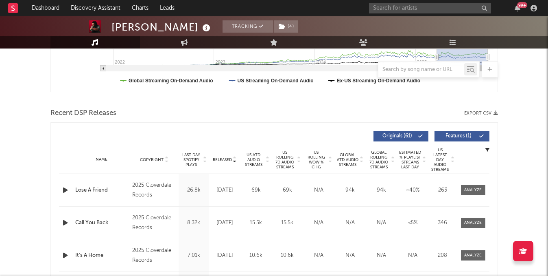
scroll to position [291, 0]
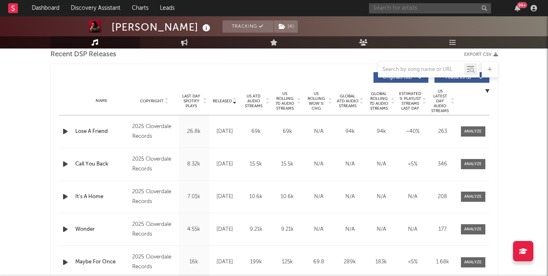
click at [392, 9] on input "text" at bounding box center [430, 8] width 122 height 10
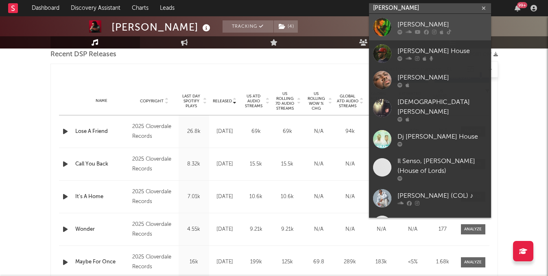
type input "chris hous"
click at [405, 27] on div "[PERSON_NAME]" at bounding box center [443, 25] width 90 height 10
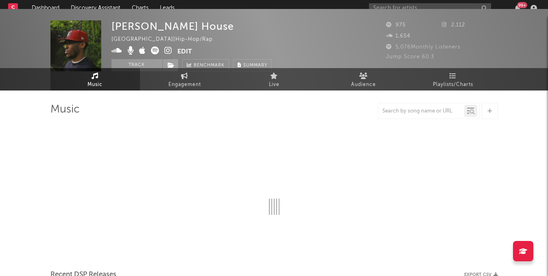
scroll to position [291, 0]
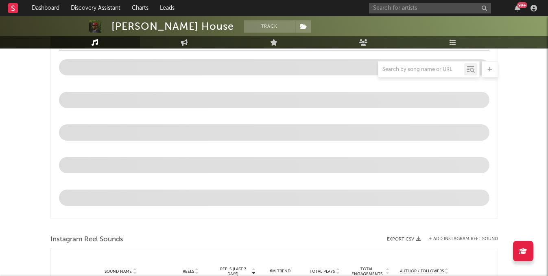
select select "1w"
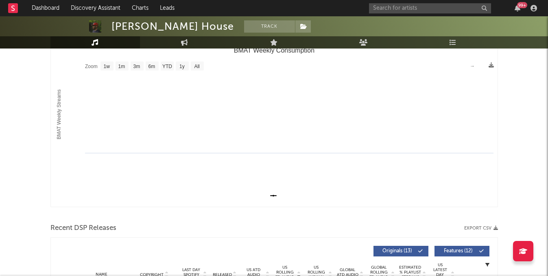
scroll to position [0, 0]
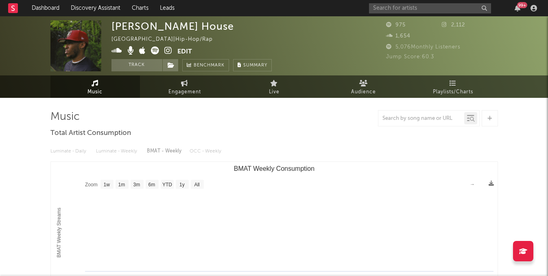
click at [369, 8] on nav "Dashboard Discovery Assistant Charts Leads 99 +" at bounding box center [274, 8] width 548 height 16
click at [374, 7] on input "text" at bounding box center [430, 8] width 122 height 10
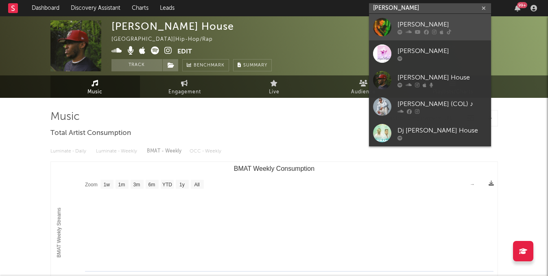
type input "chris housm"
click at [388, 23] on div at bounding box center [382, 27] width 18 height 18
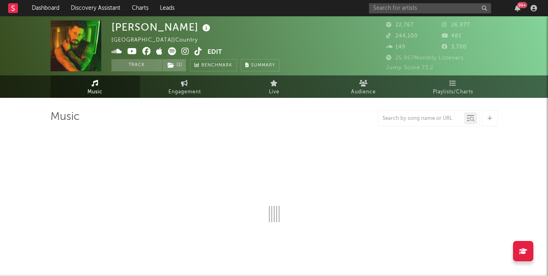
select select "6m"
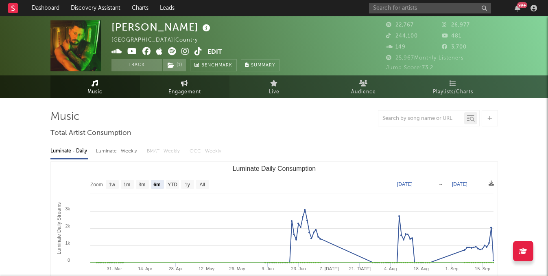
click at [190, 90] on span "Engagement" at bounding box center [185, 92] width 33 height 10
select select "1w"
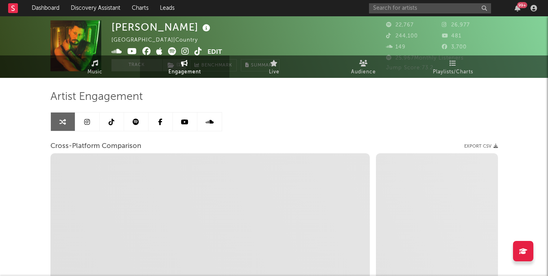
scroll to position [28, 0]
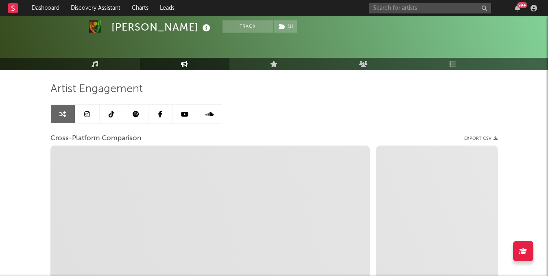
select select "1m"
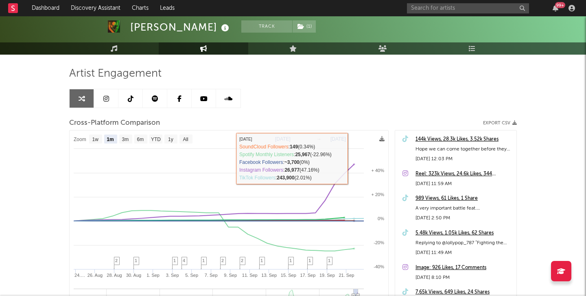
scroll to position [51, 0]
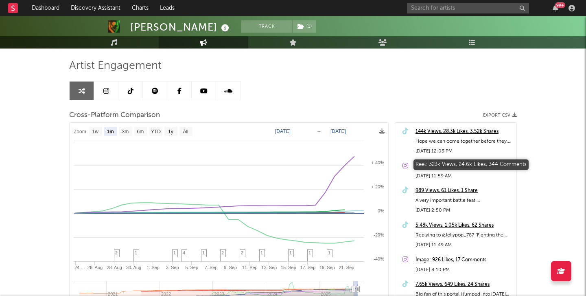
click at [419, 165] on div "Reel: 323k Views, 24.6k Likes, 344 Comments" at bounding box center [464, 166] width 97 height 10
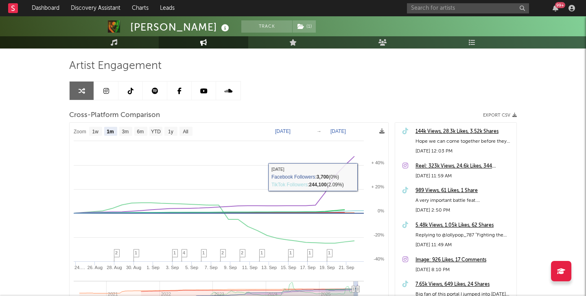
click at [442, 130] on div "144k Views, 28.3k Likes, 3.52k Shares" at bounding box center [464, 132] width 97 height 10
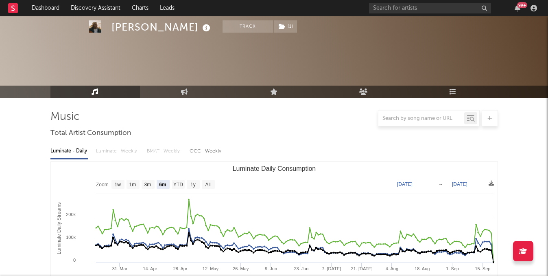
select select "6m"
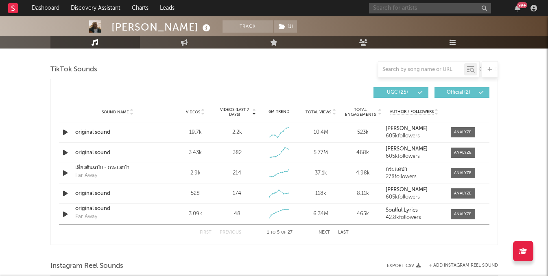
click at [391, 11] on input "text" at bounding box center [430, 8] width 122 height 10
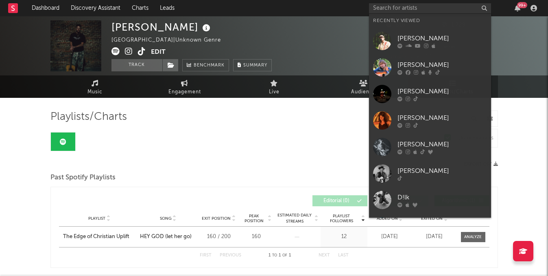
click at [395, 9] on input "text" at bounding box center [430, 8] width 122 height 10
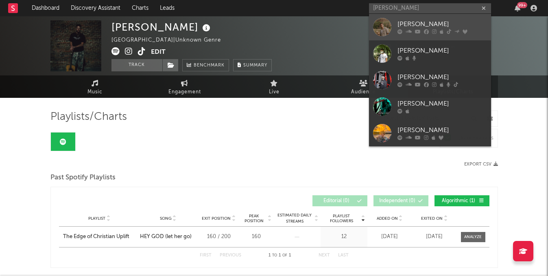
type input "[PERSON_NAME]"
click at [438, 24] on div "[PERSON_NAME]" at bounding box center [443, 25] width 90 height 10
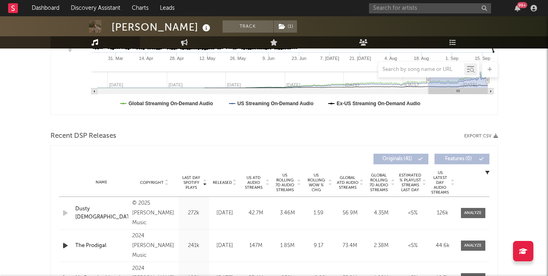
scroll to position [275, 0]
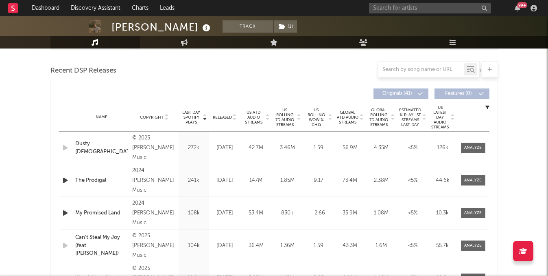
select select "6m"
click at [287, 118] on span "US Rolling 7D Audio Streams" at bounding box center [285, 117] width 22 height 20
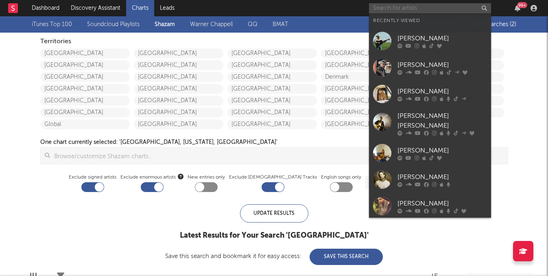
click at [383, 6] on input "text" at bounding box center [430, 8] width 122 height 10
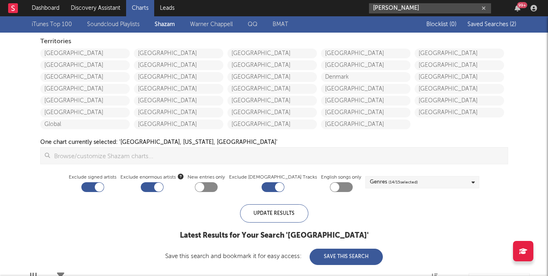
click at [433, 11] on input "[PERSON_NAME]" at bounding box center [430, 8] width 122 height 10
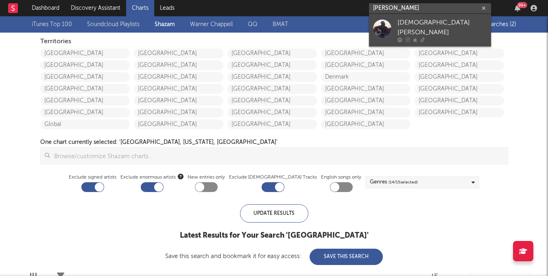
type input "[PERSON_NAME]"
click at [435, 37] on div at bounding box center [443, 39] width 90 height 5
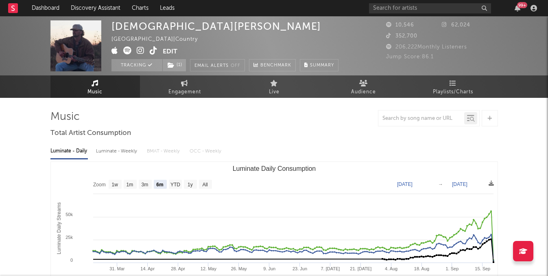
select select "6m"
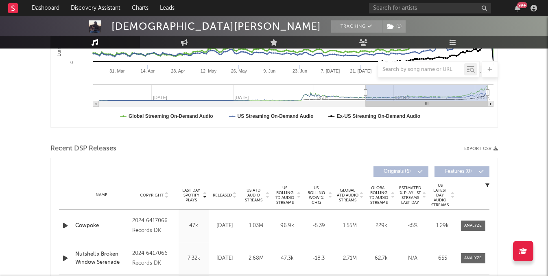
scroll to position [306, 0]
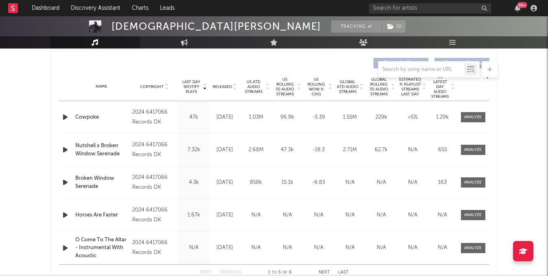
click at [289, 89] on span "US Rolling 7D Audio Streams" at bounding box center [285, 87] width 22 height 20
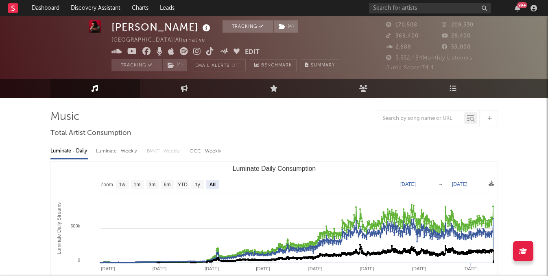
select select "All"
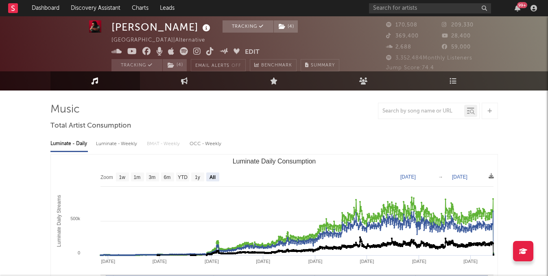
scroll to position [7, 0]
click at [407, 11] on input "text" at bounding box center [430, 8] width 122 height 10
click at [382, 16] on div "99 +" at bounding box center [454, 8] width 171 height 16
click at [384, 12] on input "text" at bounding box center [430, 8] width 122 height 10
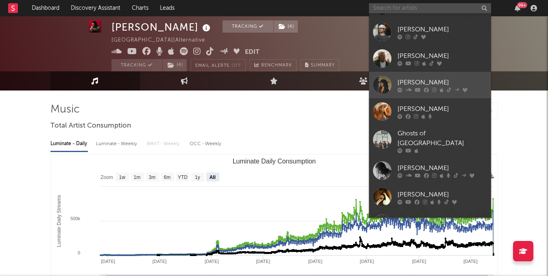
scroll to position [40, 0]
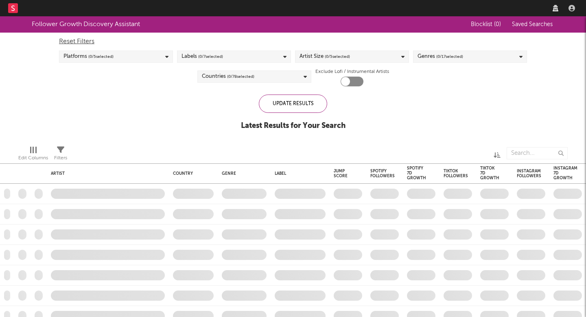
checkbox input "true"
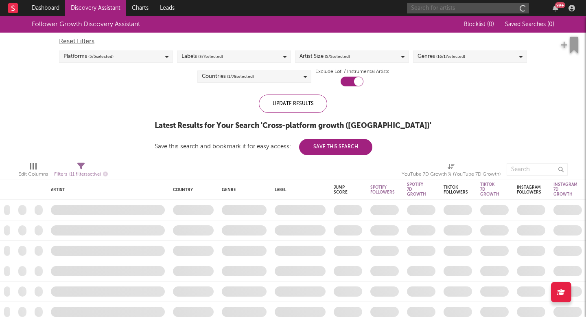
click at [447, 11] on input "text" at bounding box center [468, 8] width 122 height 10
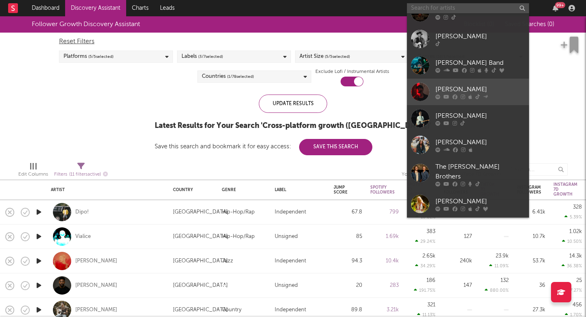
scroll to position [1194, 0]
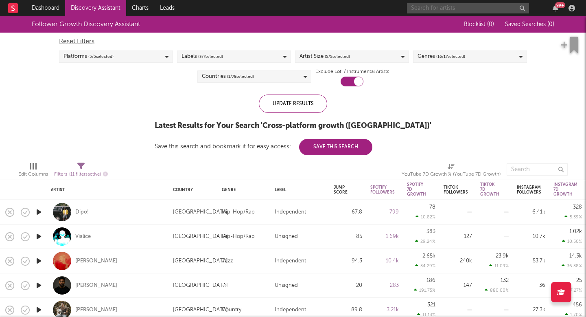
click at [456, 13] on input "text" at bounding box center [468, 8] width 122 height 10
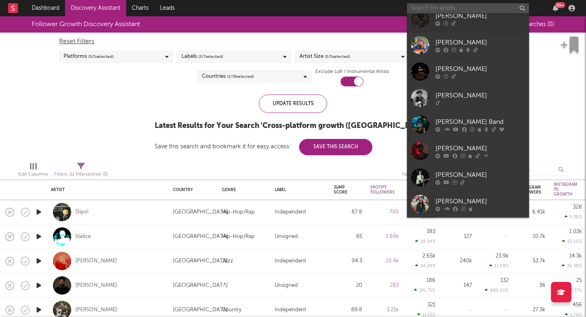
scroll to position [1134, 0]
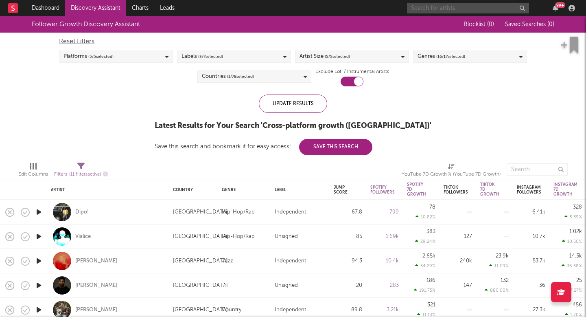
click at [469, 11] on input "text" at bounding box center [468, 8] width 122 height 10
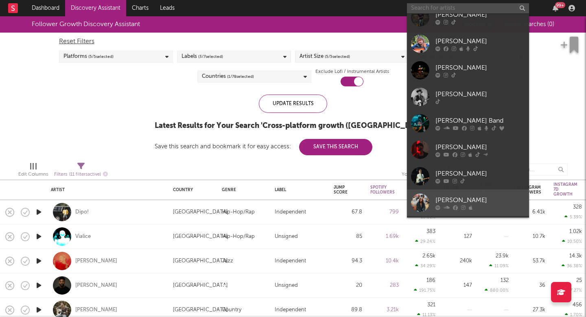
scroll to position [1132, 0]
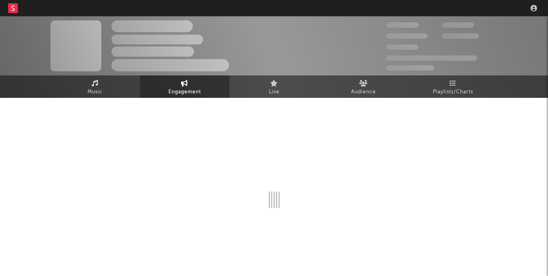
click at [426, 2] on nav "Dashboard Discovery Assistant Charts Leads" at bounding box center [274, 8] width 548 height 16
select select "1w"
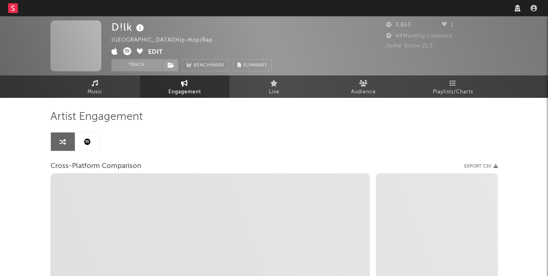
click at [423, 7] on nav "Dashboard Discovery Assistant Charts Leads" at bounding box center [274, 8] width 548 height 16
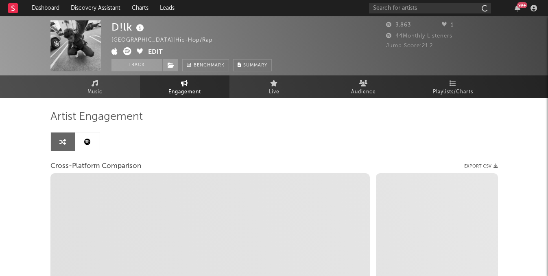
select select "1m"
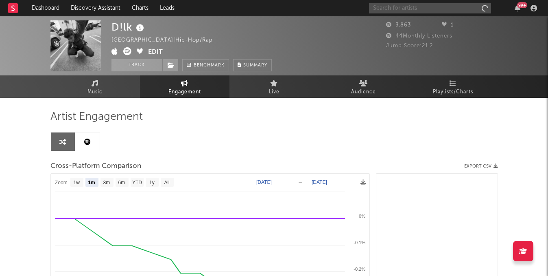
click at [419, 9] on input "text" at bounding box center [430, 8] width 122 height 10
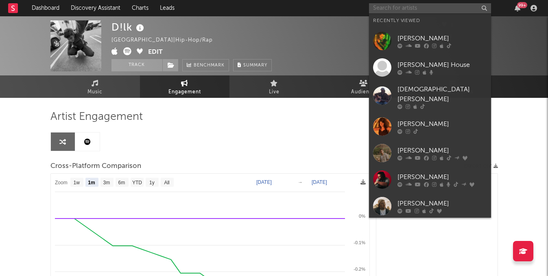
type input "l"
select select "1m"
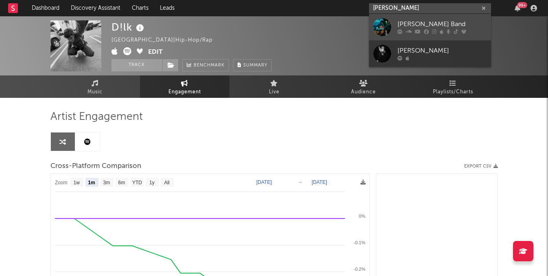
type input "[PERSON_NAME]"
click at [416, 24] on div "[PERSON_NAME] Band" at bounding box center [443, 25] width 90 height 10
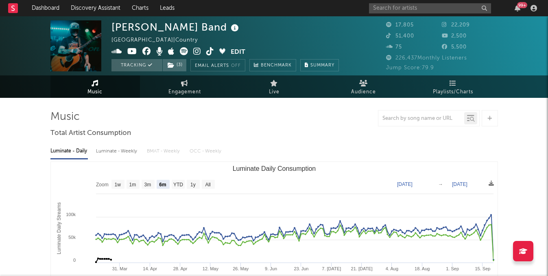
select select "6m"
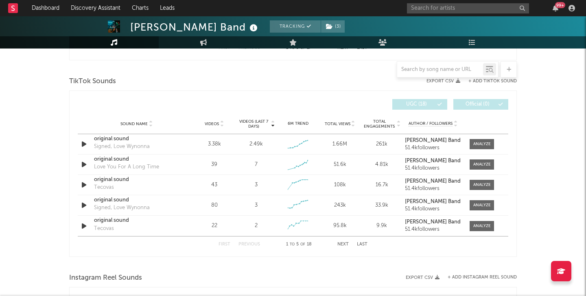
scroll to position [536, 0]
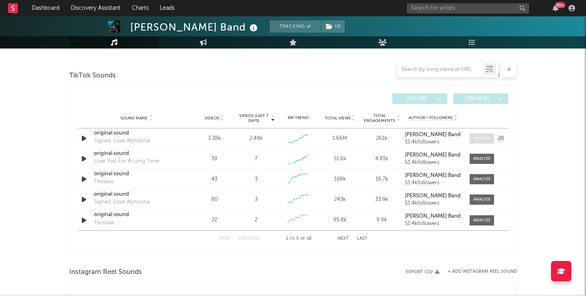
click at [476, 136] on div at bounding box center [482, 138] width 18 height 6
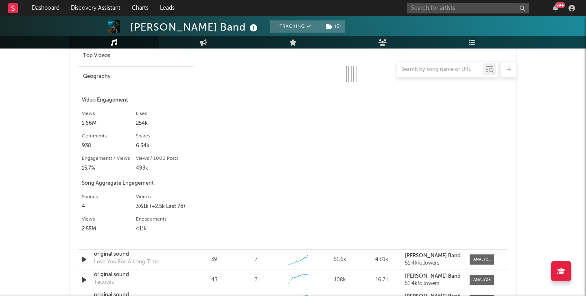
scroll to position [589, 0]
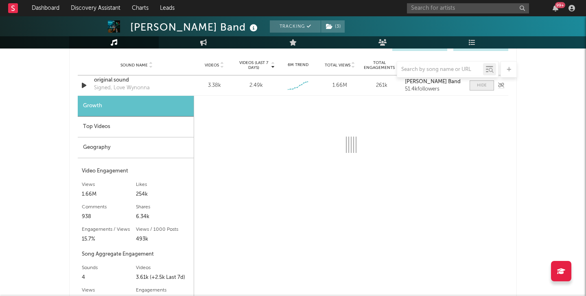
select select "1w"
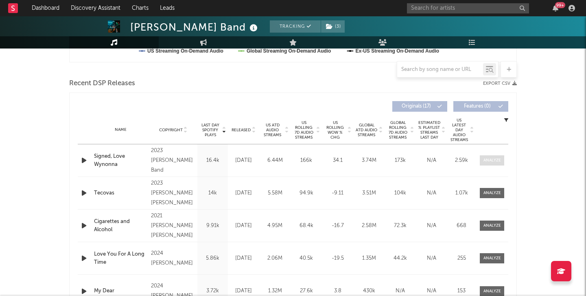
click at [493, 163] on span at bounding box center [492, 160] width 24 height 10
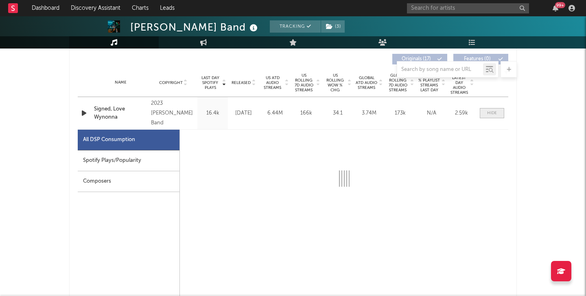
scroll to position [318, 0]
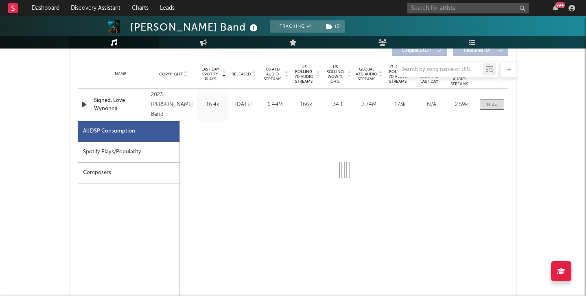
select select "6m"
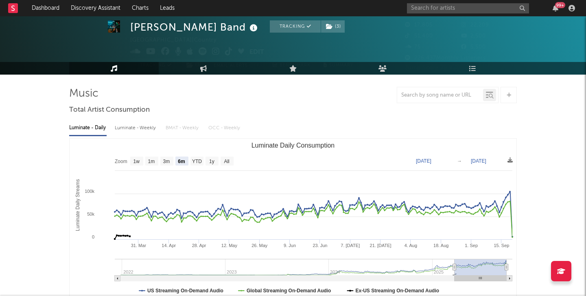
scroll to position [0, 0]
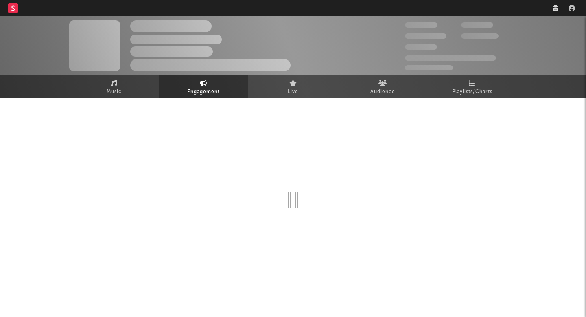
select select "1w"
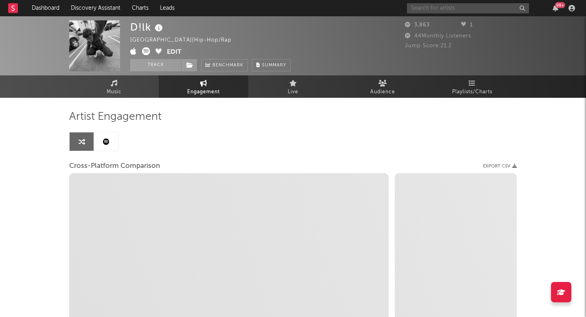
click at [462, 8] on input "text" at bounding box center [468, 8] width 122 height 10
select select "1m"
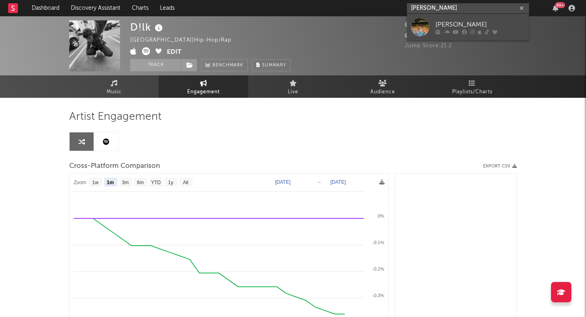
type input "[PERSON_NAME]"
click at [467, 21] on div "[PERSON_NAME]" at bounding box center [481, 25] width 90 height 10
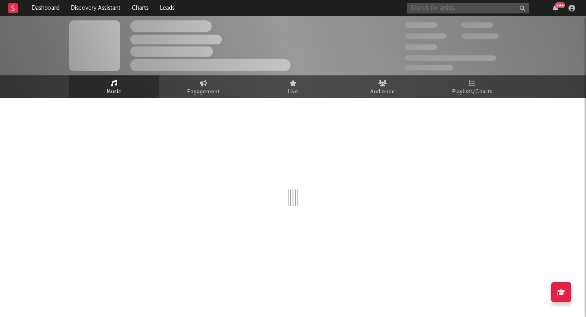
click at [455, 8] on input "text" at bounding box center [468, 8] width 122 height 10
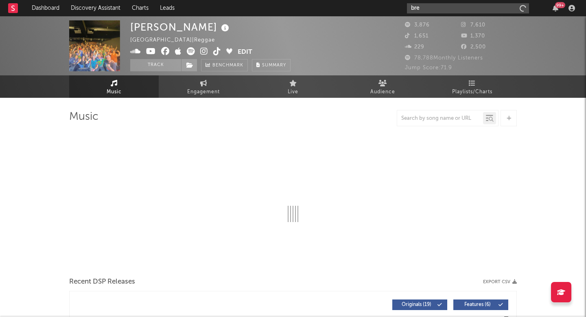
type input "bren"
select select "6m"
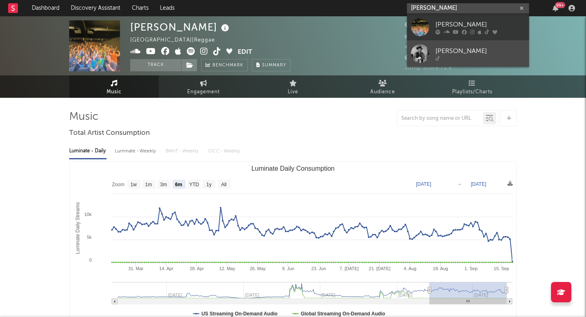
type input "[PERSON_NAME]"
click at [466, 51] on div "[PERSON_NAME]" at bounding box center [481, 51] width 90 height 10
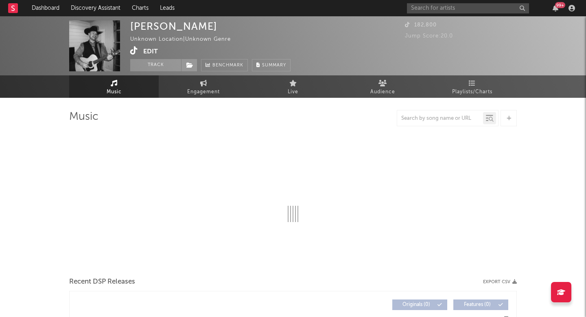
select select "1w"
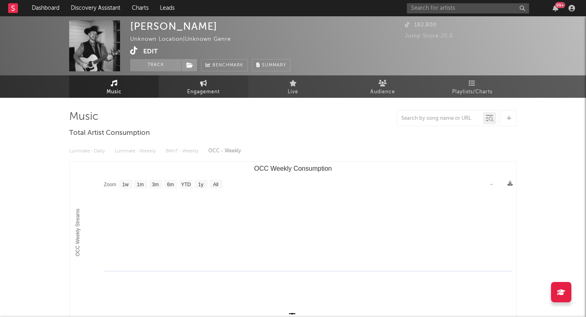
click at [219, 93] on span "Engagement" at bounding box center [203, 92] width 33 height 10
select select "1w"
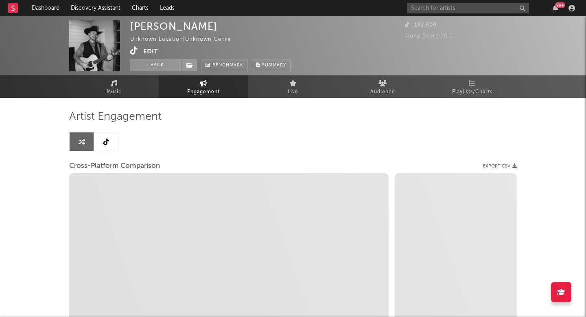
select select "1m"
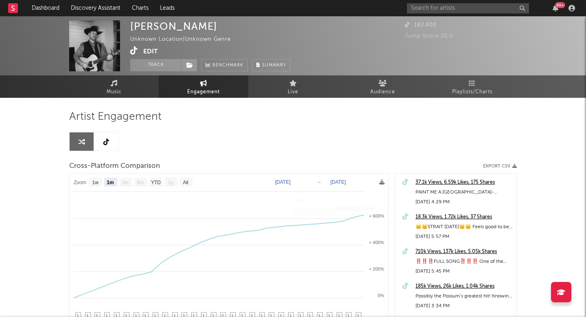
click at [114, 147] on link at bounding box center [106, 141] width 24 height 18
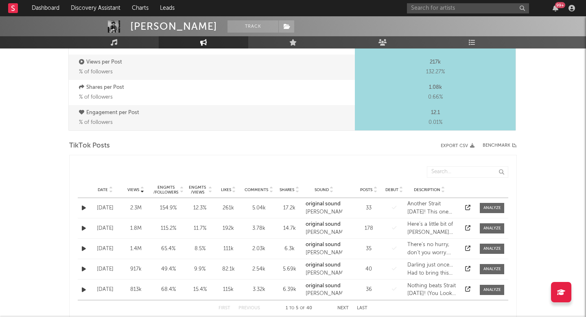
select select "1w"
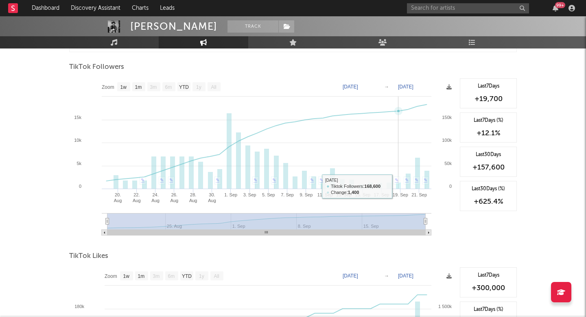
scroll to position [585, 0]
